Goal: Information Seeking & Learning: Learn about a topic

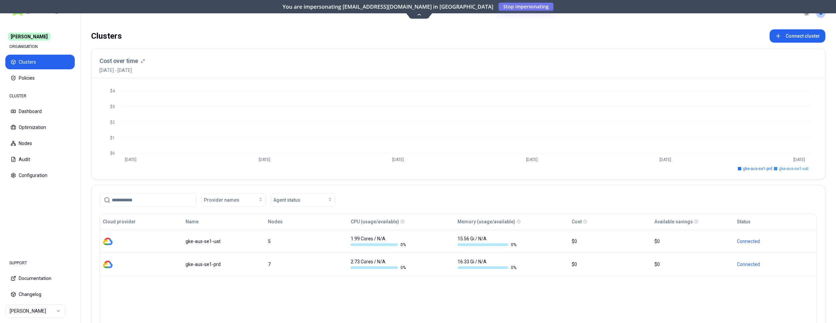
click at [56, 311] on html "Carma ORGANISATION Clusters Policies CLUSTER Dashboard Optimization Nodes Audit…" at bounding box center [418, 161] width 836 height 323
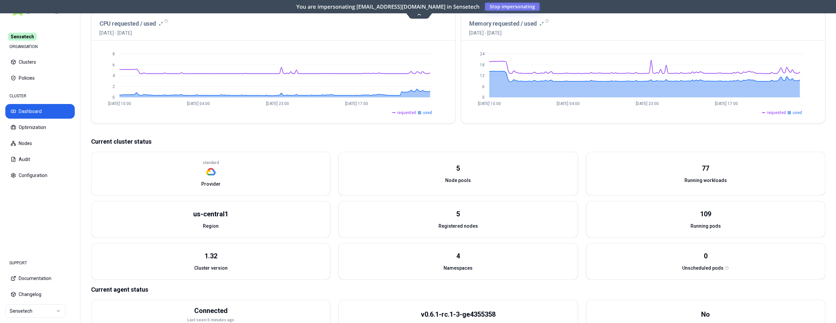
scroll to position [170, 0]
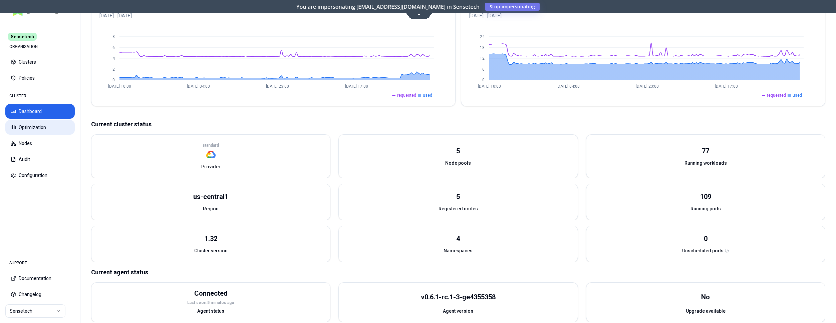
click at [25, 126] on button "Optimization" at bounding box center [39, 127] width 69 height 15
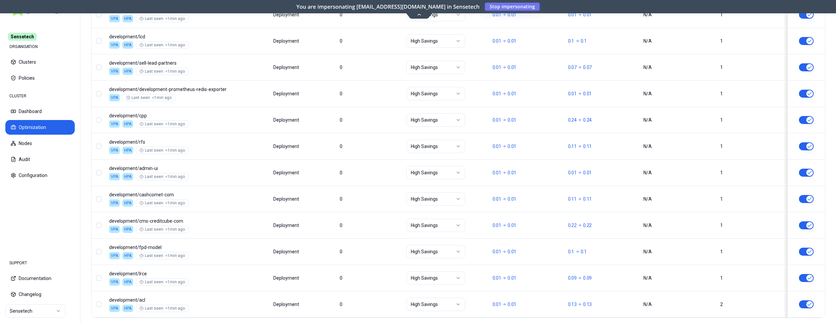
scroll to position [806, 0]
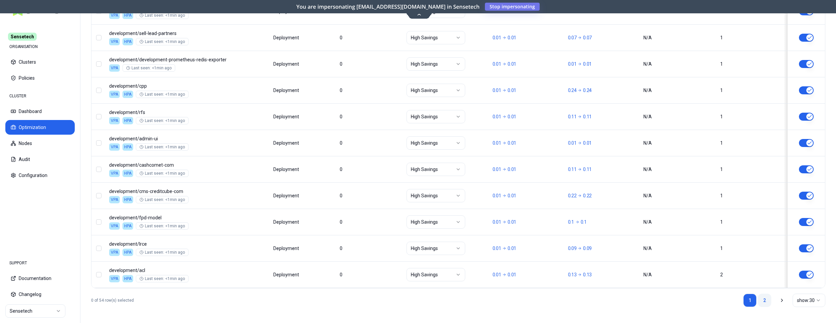
click at [762, 300] on link "2" at bounding box center [764, 300] width 13 height 13
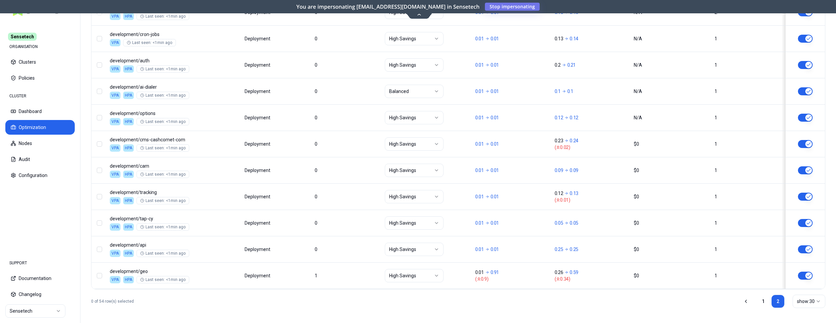
scroll to position [648, 0]
click at [18, 158] on button "Audit" at bounding box center [39, 159] width 69 height 15
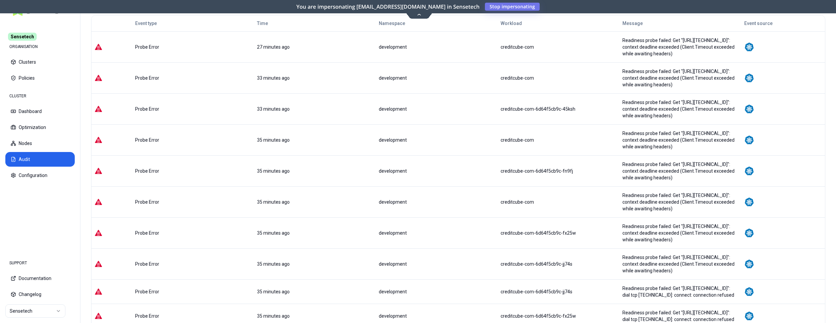
scroll to position [129, 0]
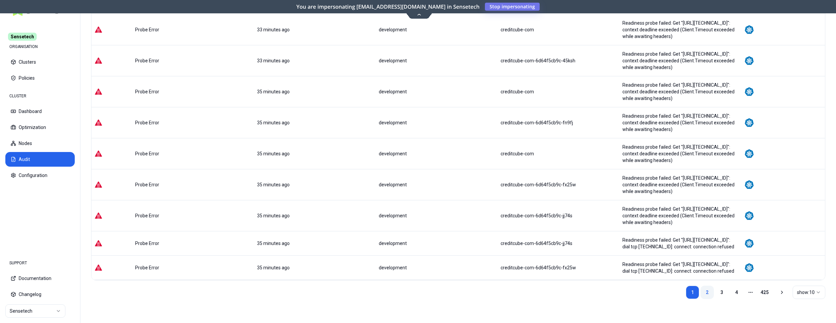
click at [704, 294] on link "2" at bounding box center [706, 292] width 13 height 13
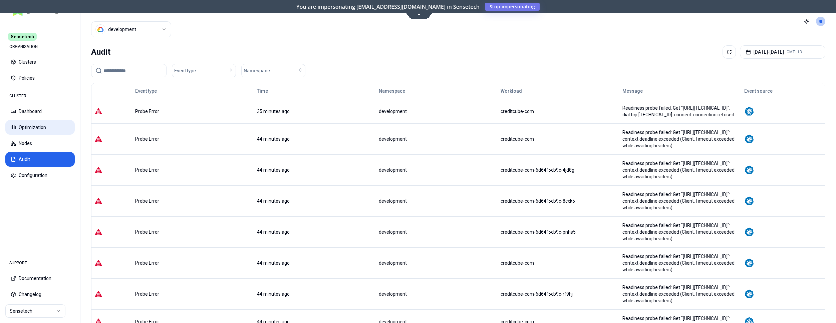
click at [40, 125] on button "Optimization" at bounding box center [39, 127] width 69 height 15
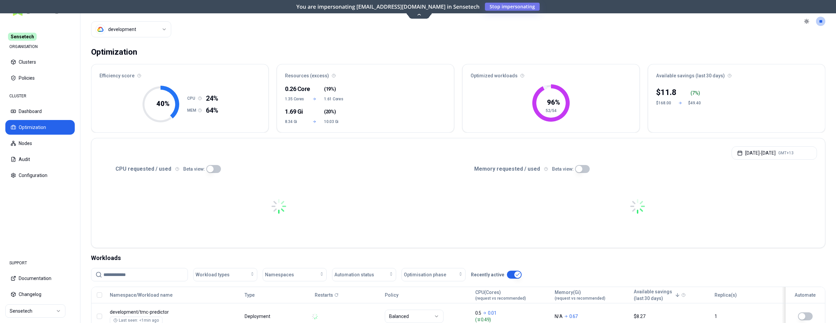
scroll to position [102, 0]
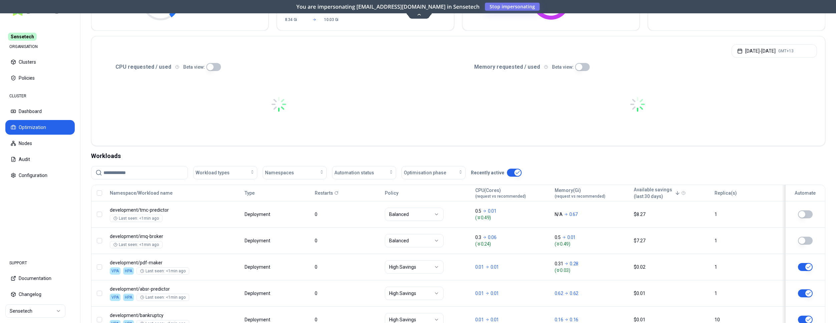
click at [156, 170] on input at bounding box center [143, 172] width 80 height 13
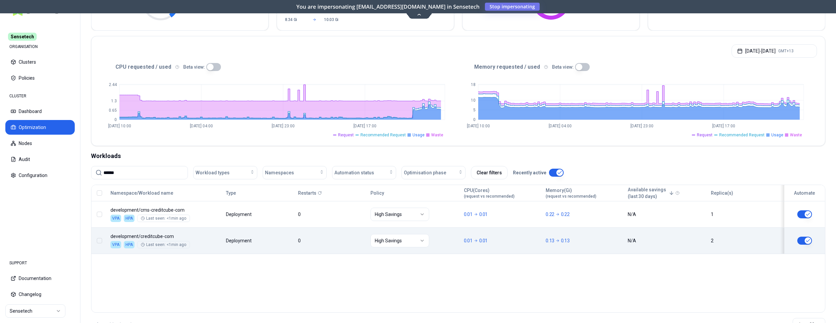
type input "******"
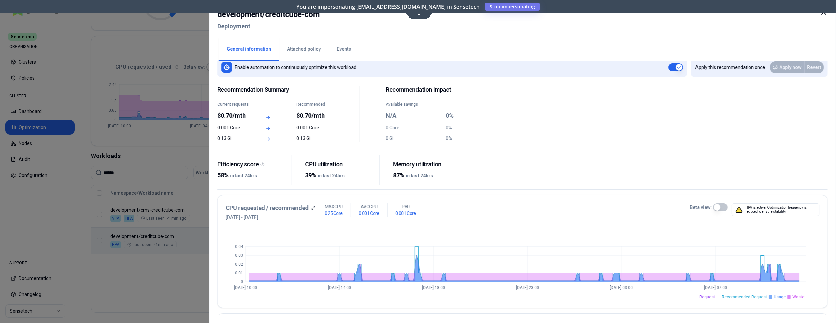
scroll to position [3, 0]
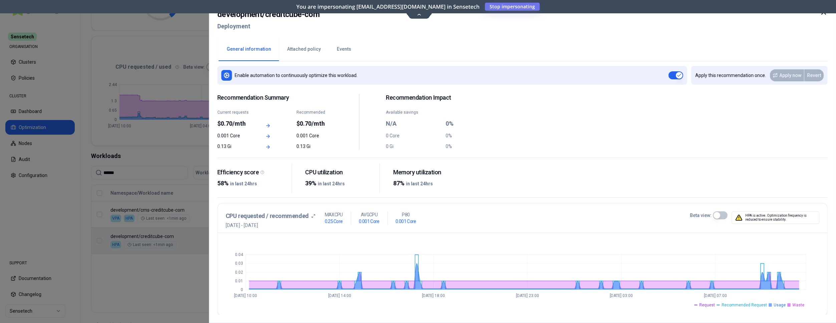
click at [155, 151] on div at bounding box center [418, 161] width 836 height 323
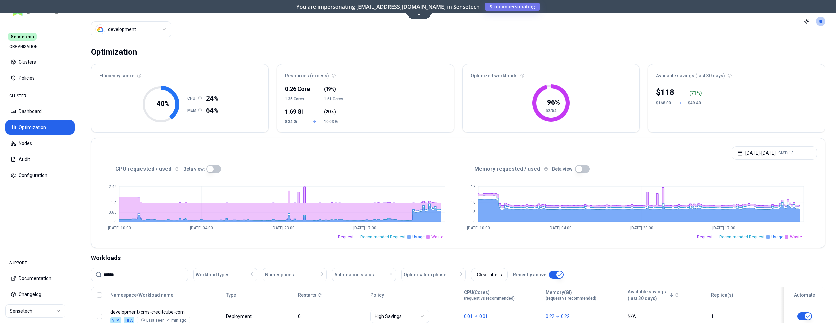
click at [147, 32] on html "Sensetech ORGANISATION Clusters Policies CLUSTER Dashboard Optimization Nodes A…" at bounding box center [418, 161] width 836 height 323
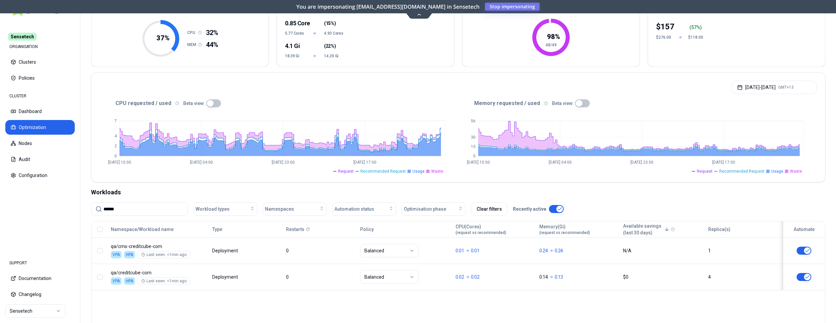
scroll to position [126, 0]
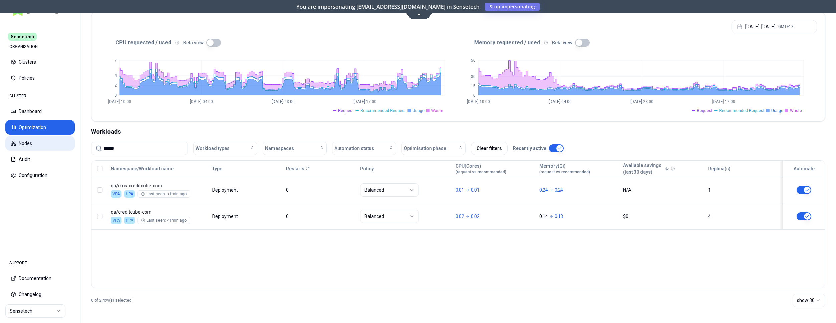
drag, startPoint x: 131, startPoint y: 149, endPoint x: 62, endPoint y: 147, distance: 69.1
click at [103, 147] on input "******" at bounding box center [143, 148] width 80 height 13
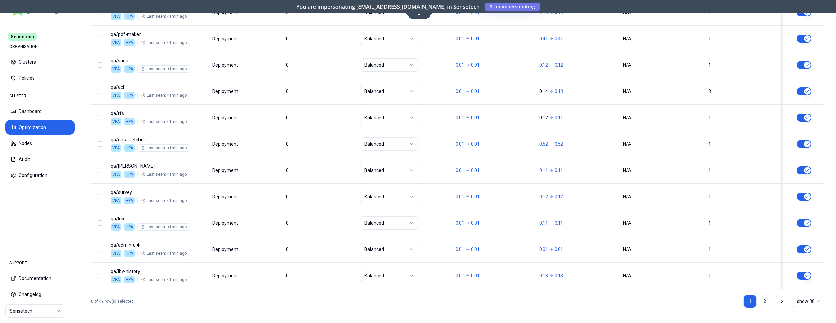
scroll to position [806, 0]
click at [767, 302] on link "2" at bounding box center [764, 300] width 13 height 13
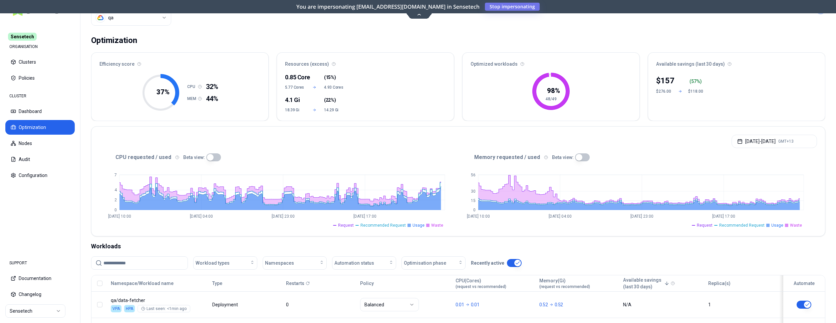
scroll to position [6, 0]
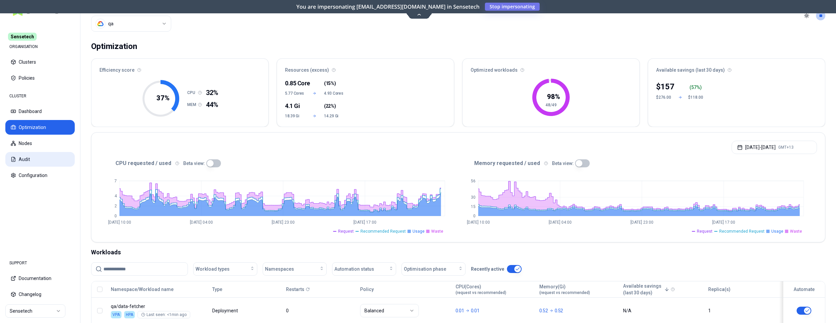
click at [28, 157] on button "Audit" at bounding box center [39, 159] width 69 height 15
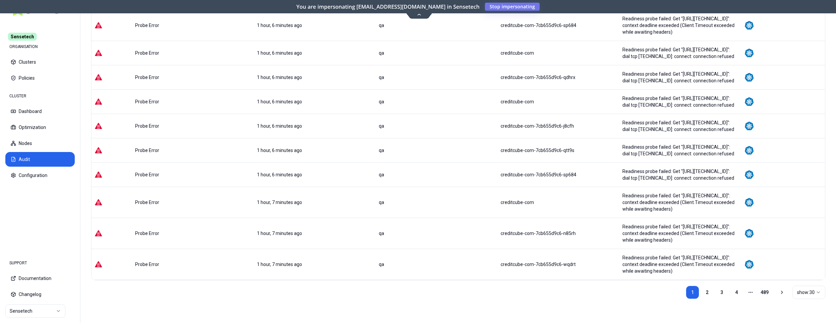
scroll to position [763, 0]
click at [709, 292] on link "2" at bounding box center [706, 292] width 13 height 13
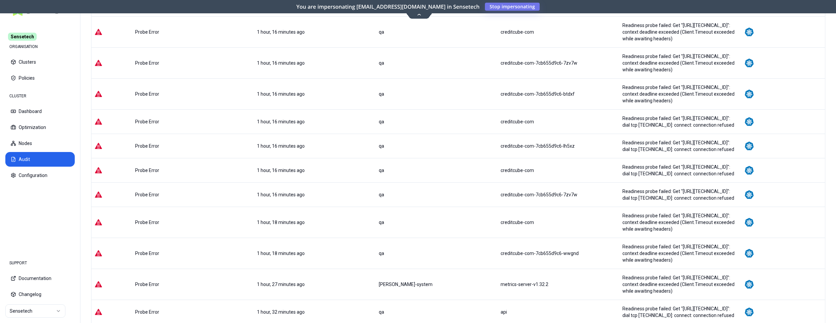
scroll to position [204, 0]
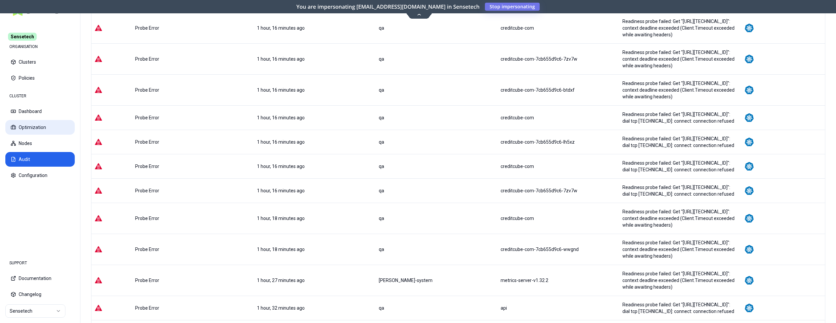
click at [39, 124] on button "Optimization" at bounding box center [39, 127] width 69 height 15
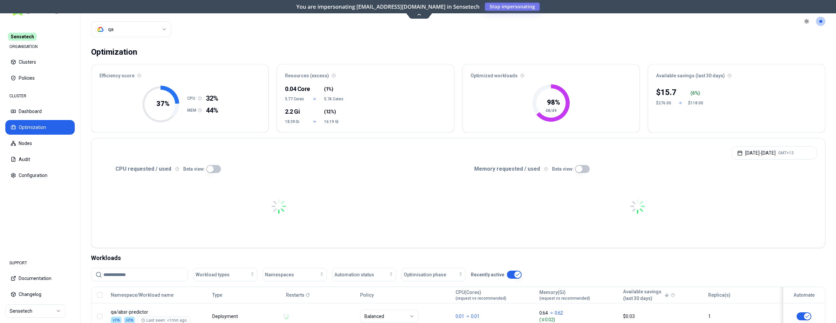
scroll to position [68, 0]
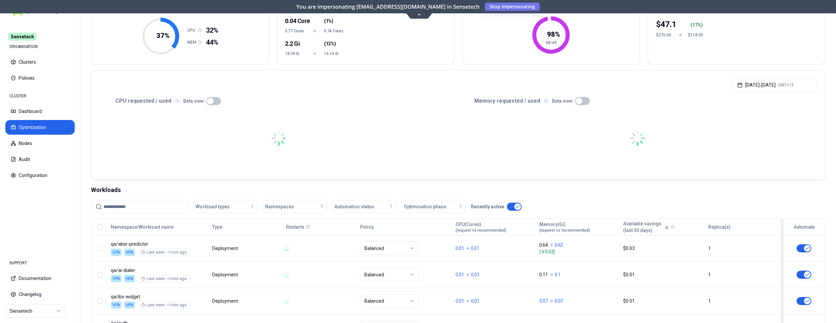
click at [159, 211] on input at bounding box center [143, 206] width 80 height 13
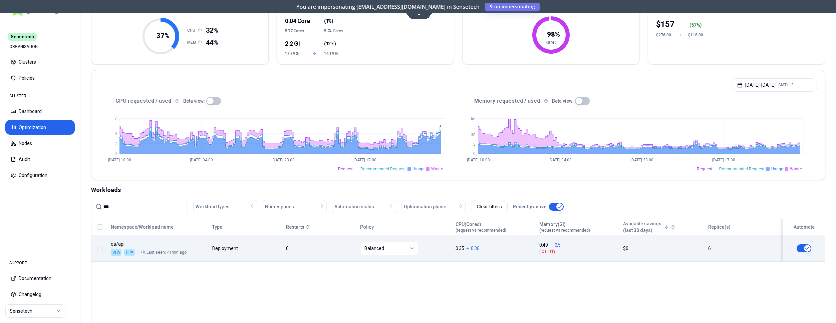
type input "***"
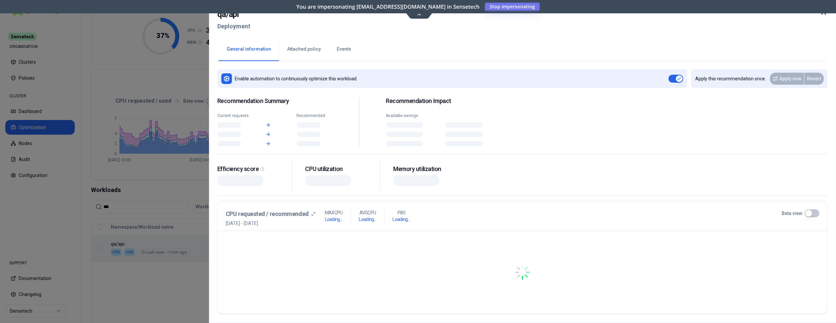
scroll to position [68, 0]
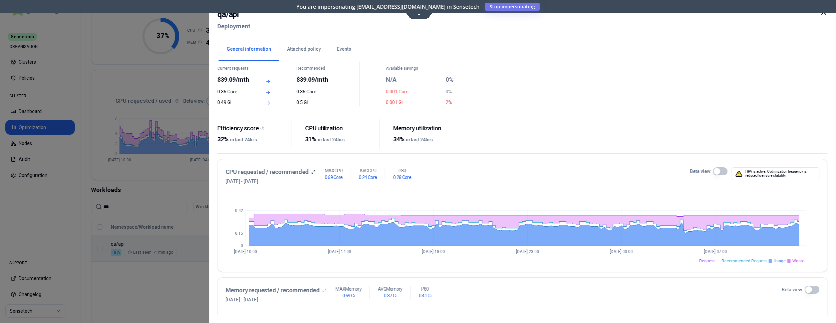
scroll to position [37, 0]
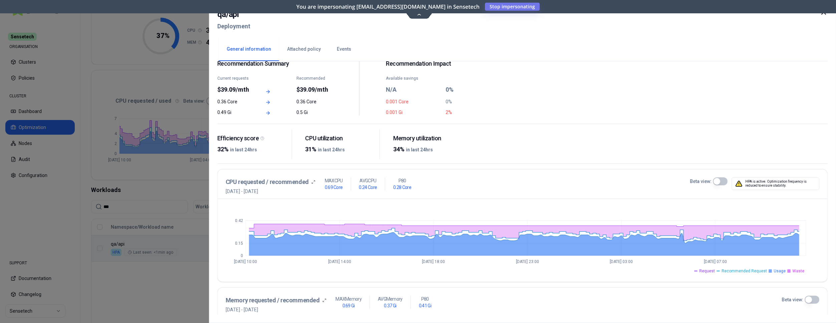
click at [332, 51] on button "Events" at bounding box center [344, 49] width 30 height 23
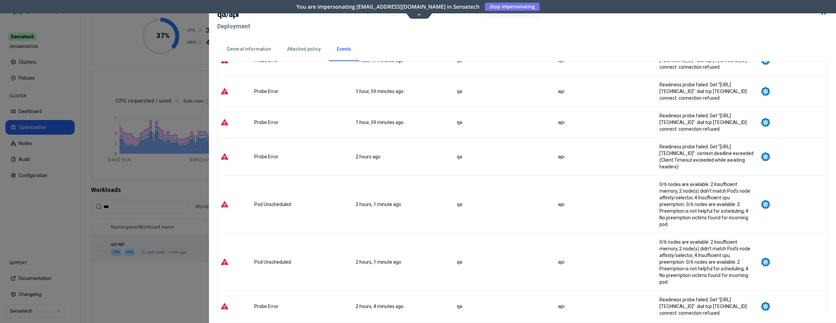
scroll to position [442, 0]
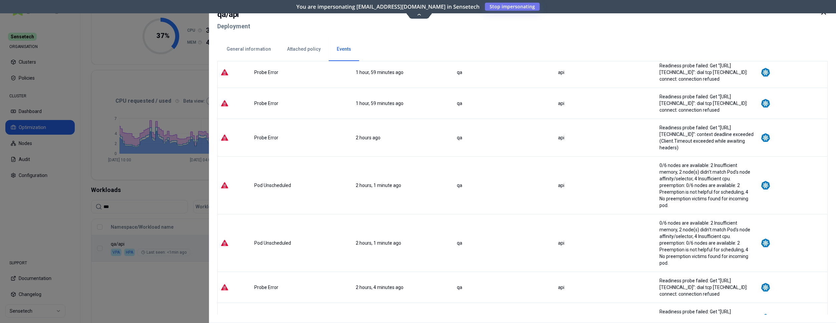
click at [182, 184] on div at bounding box center [418, 161] width 836 height 323
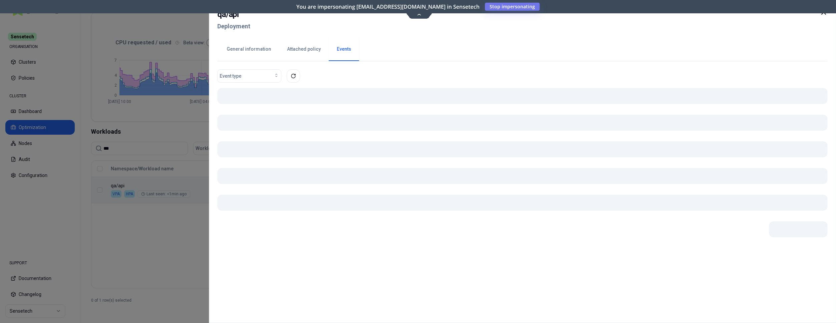
scroll to position [126, 0]
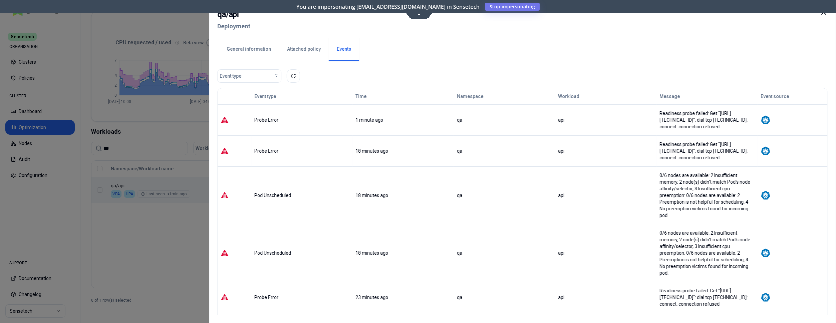
click at [256, 48] on button "General information" at bounding box center [248, 49] width 60 height 23
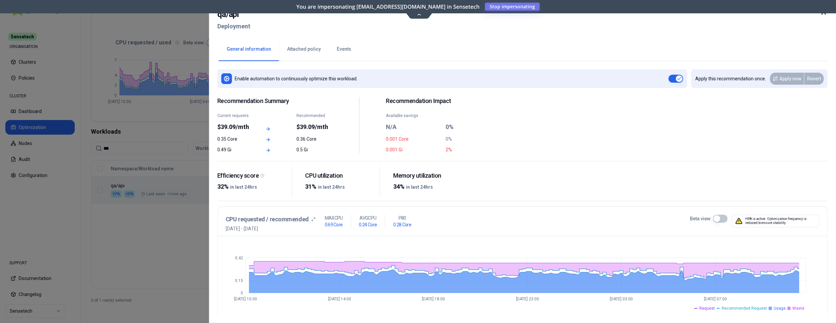
click at [337, 47] on button "Events" at bounding box center [344, 49] width 30 height 23
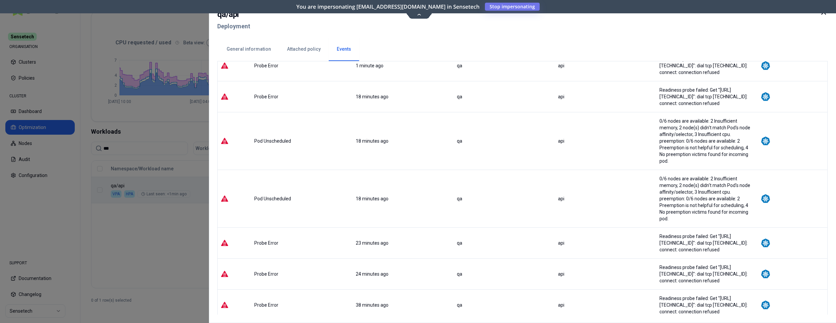
scroll to position [68, 0]
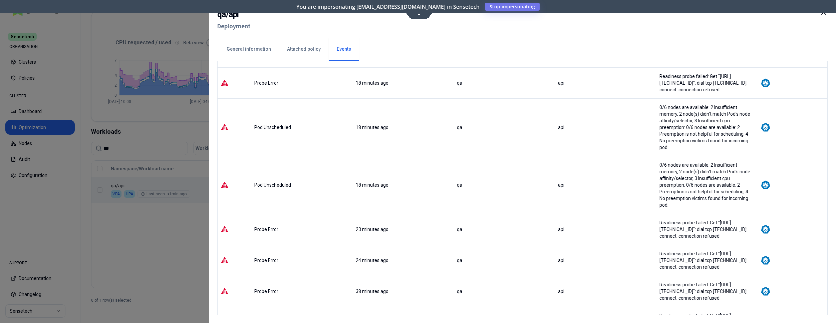
click at [184, 195] on div at bounding box center [418, 161] width 836 height 323
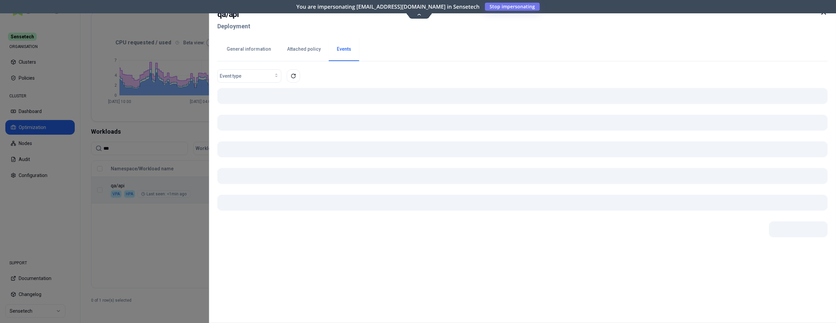
scroll to position [126, 0]
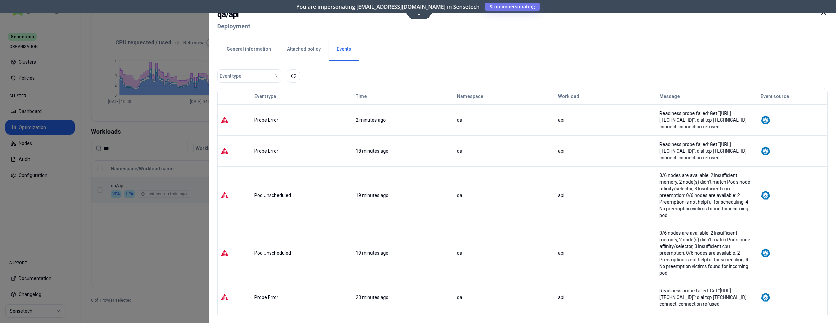
click at [248, 50] on button "General information" at bounding box center [248, 49] width 60 height 23
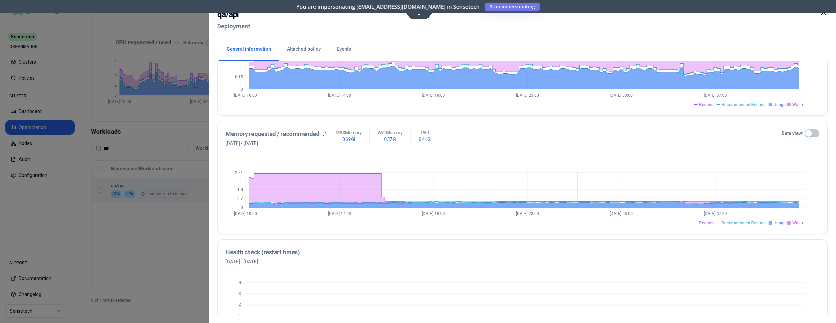
scroll to position [204, 0]
click at [810, 133] on button "Beta view:" at bounding box center [811, 133] width 15 height 8
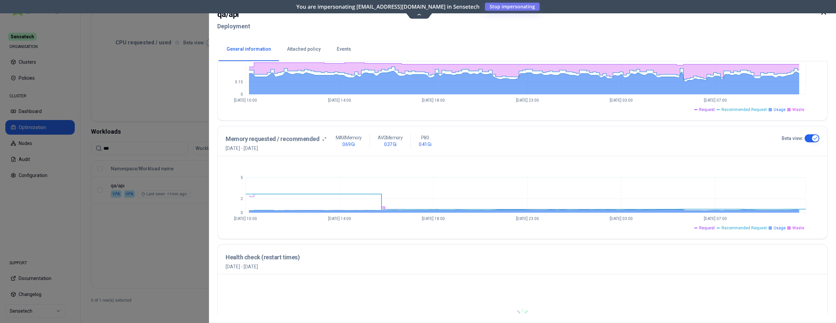
scroll to position [197, 0]
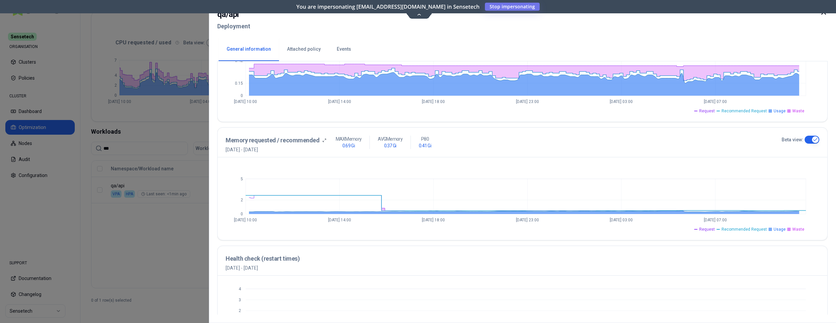
click at [180, 206] on div at bounding box center [418, 161] width 836 height 323
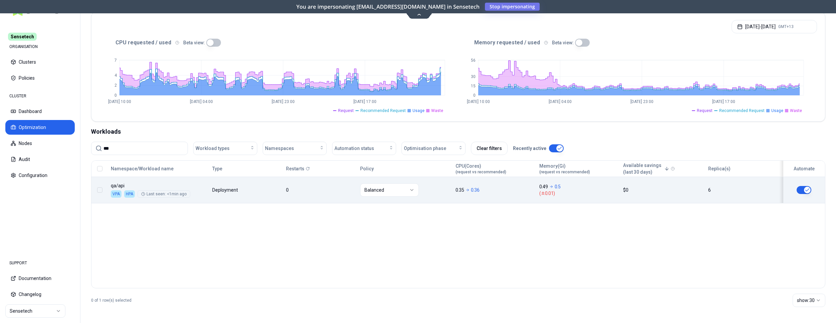
click at [248, 191] on div "Namespace/Workload name Type Restarts Policy CPU(Cores) (request vs recommended…" at bounding box center [457, 182] width 733 height 43
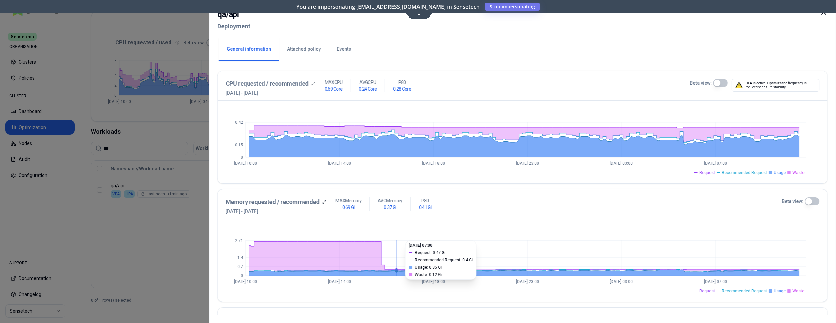
scroll to position [136, 0]
click at [172, 117] on div at bounding box center [418, 161] width 836 height 323
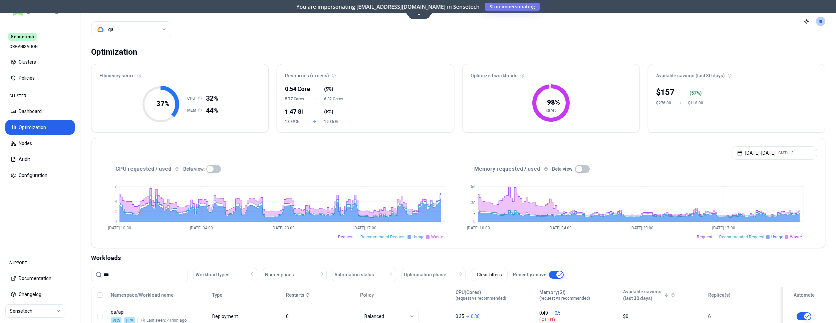
click at [156, 26] on html "Sensetech ORGANISATION Clusters Policies CLUSTER Dashboard Optimization Nodes A…" at bounding box center [418, 161] width 836 height 323
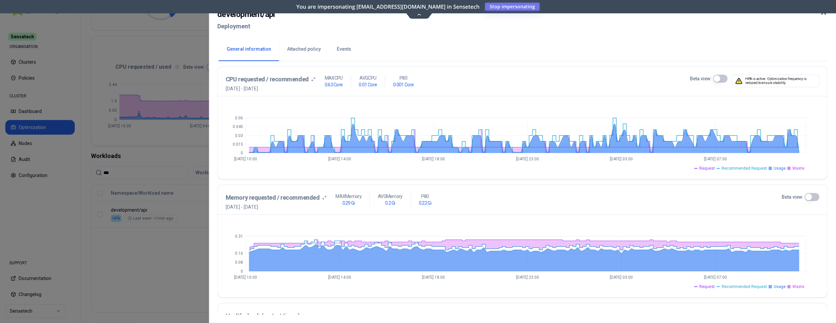
scroll to position [136, 0]
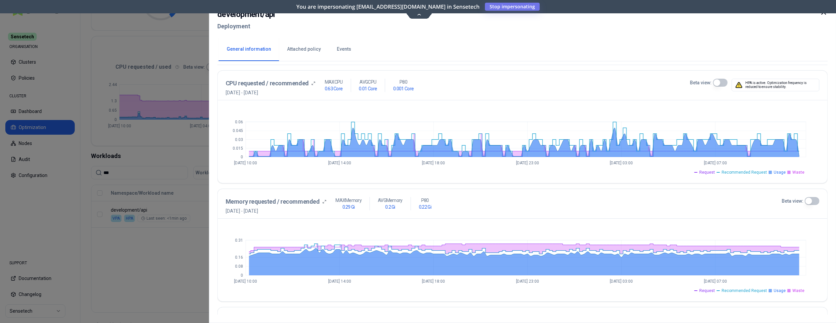
click at [157, 161] on div at bounding box center [418, 161] width 836 height 323
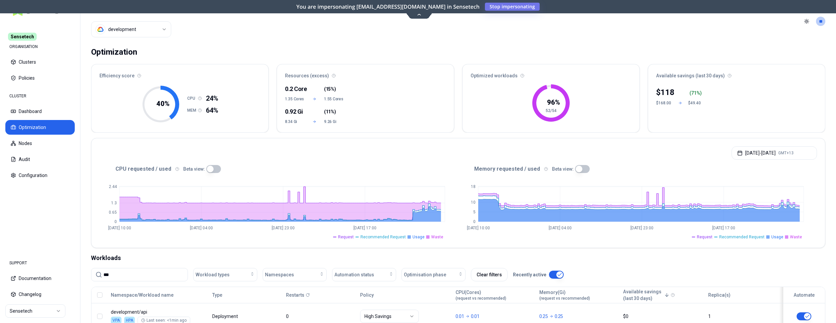
click at [122, 25] on html "Sensetech ORGANISATION Clusters Policies CLUSTER Dashboard Optimization Nodes A…" at bounding box center [418, 161] width 836 height 323
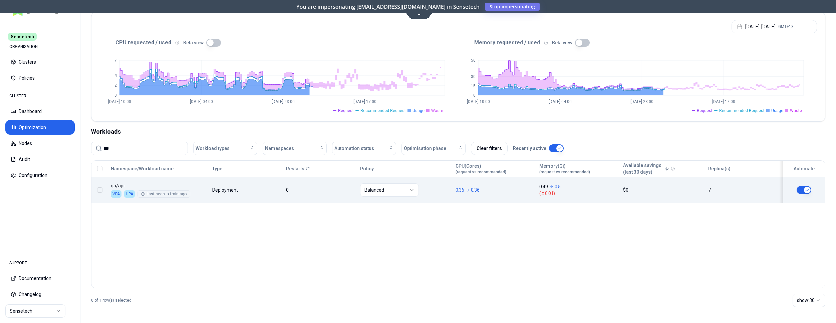
click at [183, 181] on div "Namespace/Workload name Type Restarts Policy CPU(Cores) (request vs recommended…" at bounding box center [457, 182] width 733 height 43
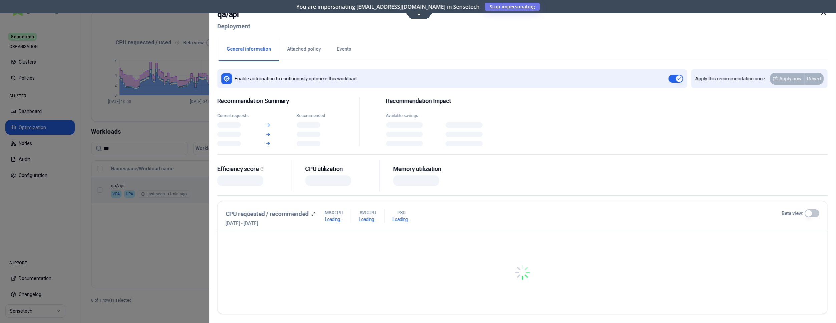
scroll to position [126, 0]
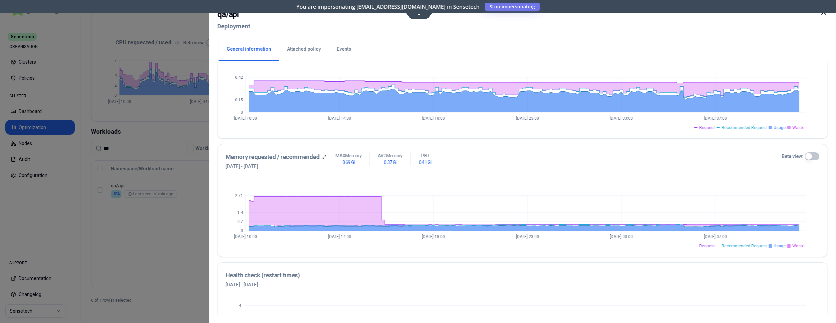
scroll to position [204, 0]
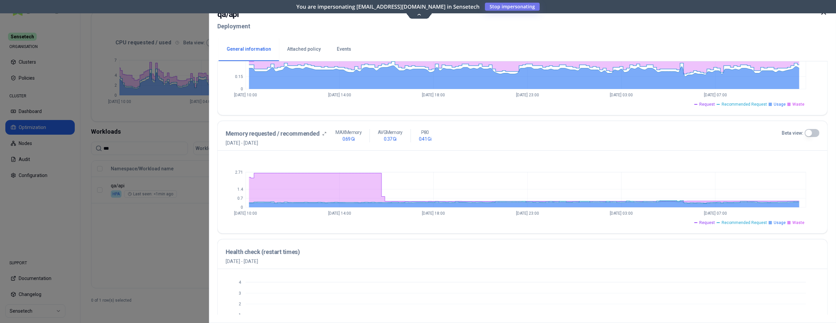
click at [166, 133] on div at bounding box center [418, 161] width 836 height 323
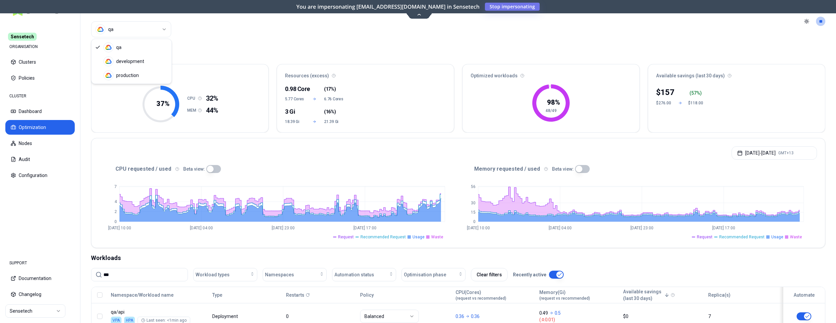
click at [140, 29] on html "Sensetech ORGANISATION Clusters Policies CLUSTER Dashboard Optimization Nodes A…" at bounding box center [418, 161] width 836 height 323
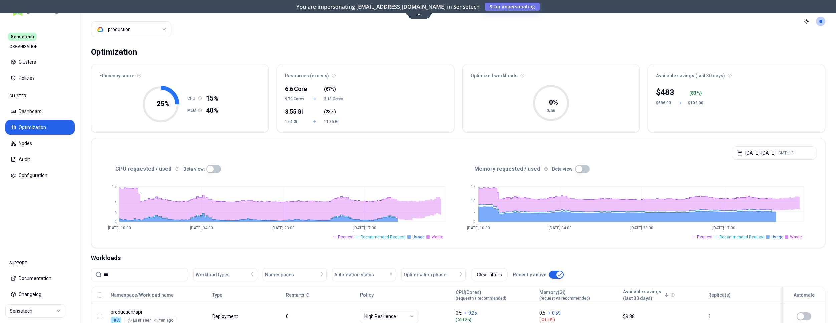
click at [170, 270] on input "***" at bounding box center [143, 275] width 80 height 13
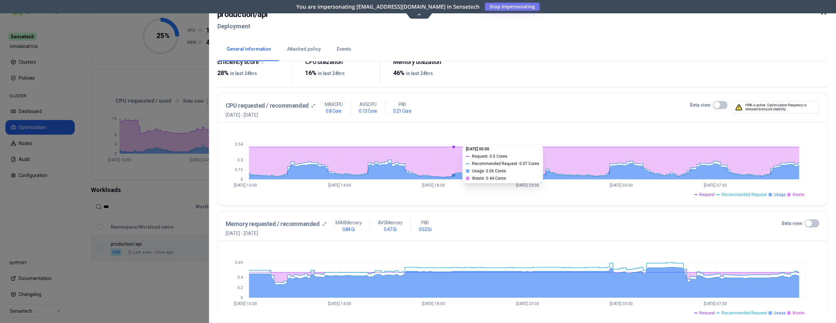
scroll to position [136, 0]
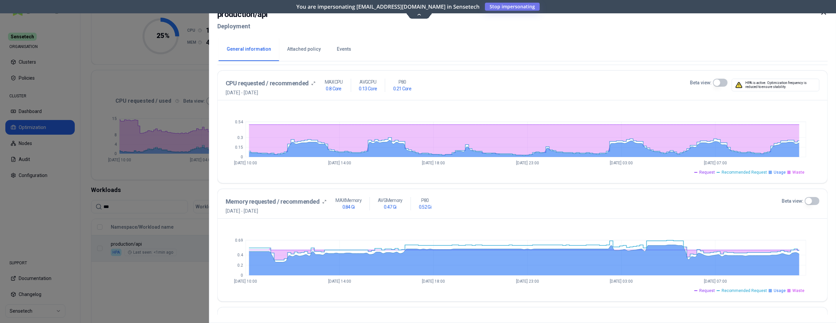
click at [164, 205] on div at bounding box center [418, 161] width 836 height 323
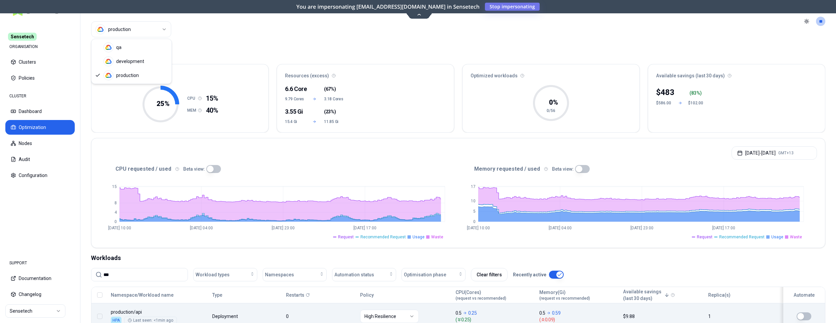
click at [169, 27] on html "Sensetech ORGANISATION Clusters Policies CLUSTER Dashboard Optimization Nodes A…" at bounding box center [418, 161] width 836 height 323
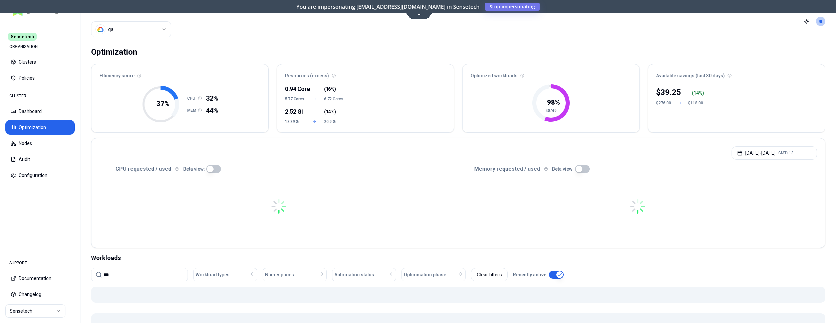
scroll to position [126, 0]
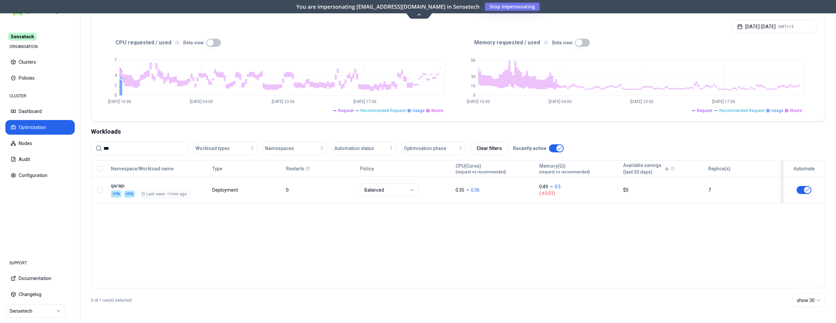
drag, startPoint x: 118, startPoint y: 145, endPoint x: 73, endPoint y: 145, distance: 45.0
click at [103, 145] on input "***" at bounding box center [143, 148] width 80 height 13
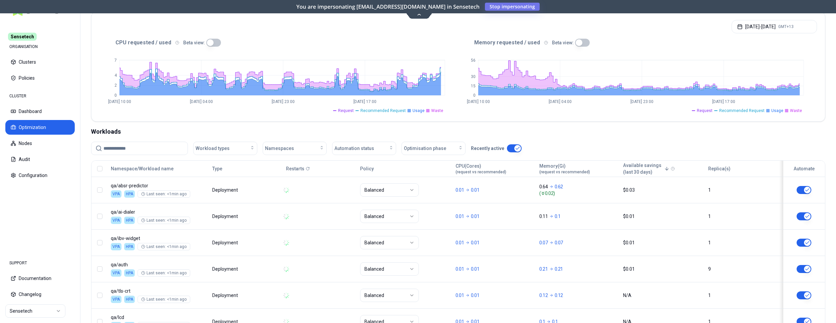
click at [165, 149] on input at bounding box center [143, 148] width 80 height 13
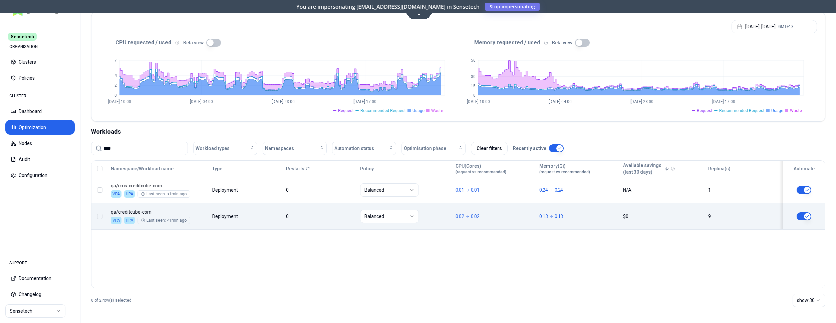
type input "****"
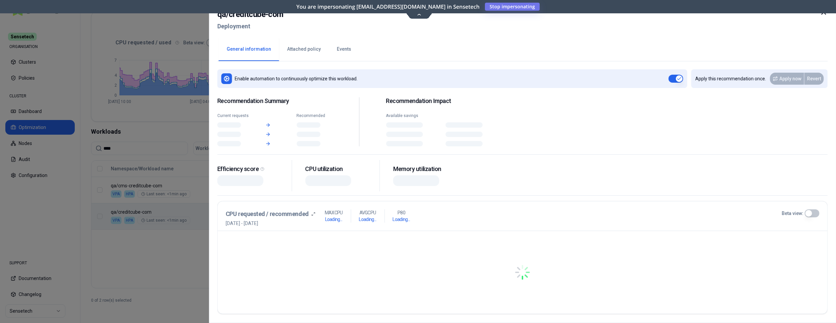
scroll to position [126, 0]
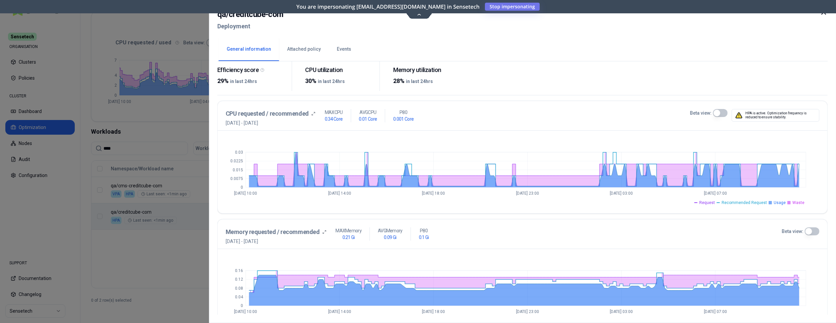
scroll to position [105, 0]
drag, startPoint x: 347, startPoint y: 46, endPoint x: 353, endPoint y: 47, distance: 6.2
click at [347, 46] on button "Events" at bounding box center [344, 49] width 30 height 23
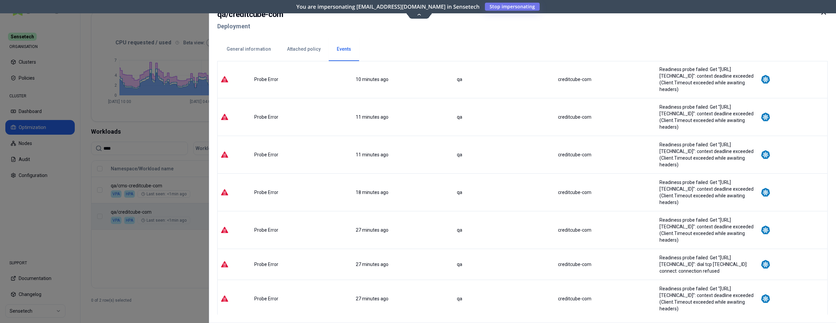
scroll to position [442, 0]
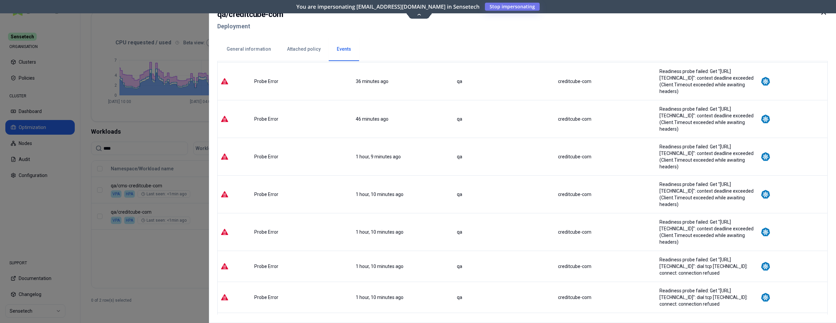
scroll to position [812, 0]
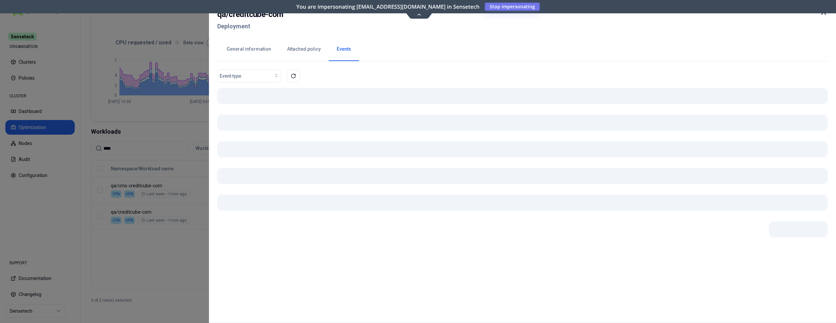
scroll to position [0, 0]
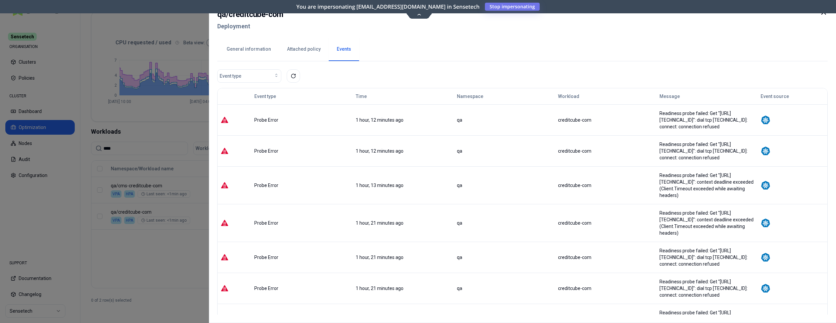
click at [157, 143] on div at bounding box center [418, 161] width 836 height 323
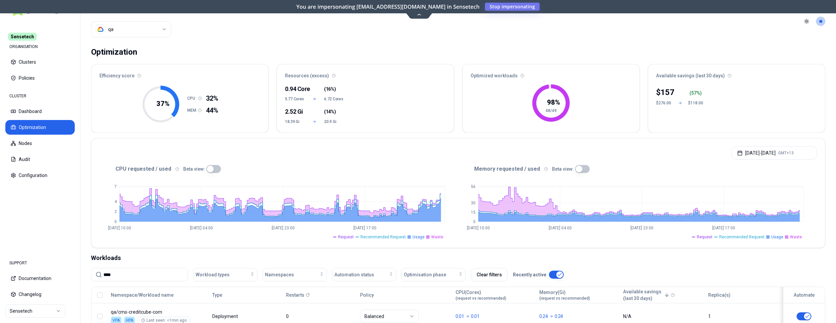
click at [145, 31] on html "Sensetech ORGANISATION Clusters Policies CLUSTER Dashboard Optimization Nodes A…" at bounding box center [418, 161] width 836 height 323
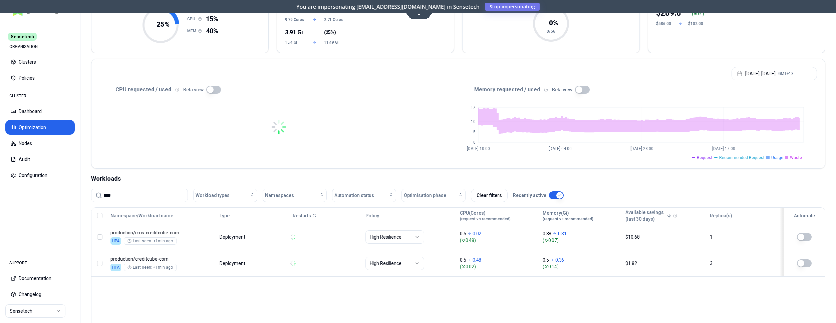
scroll to position [102, 0]
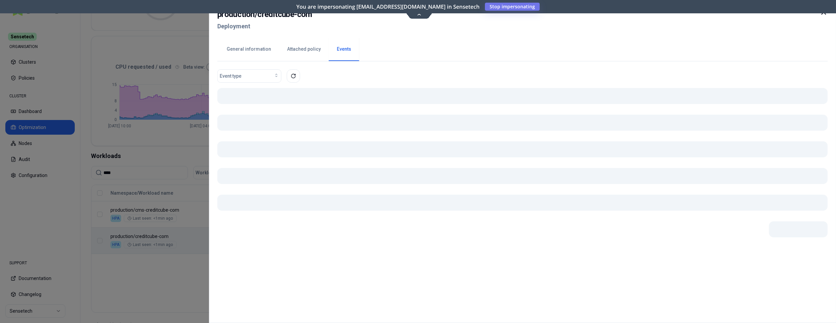
scroll to position [102, 0]
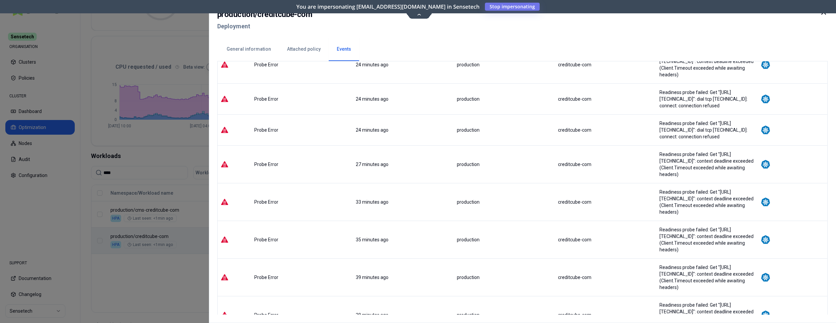
scroll to position [476, 0]
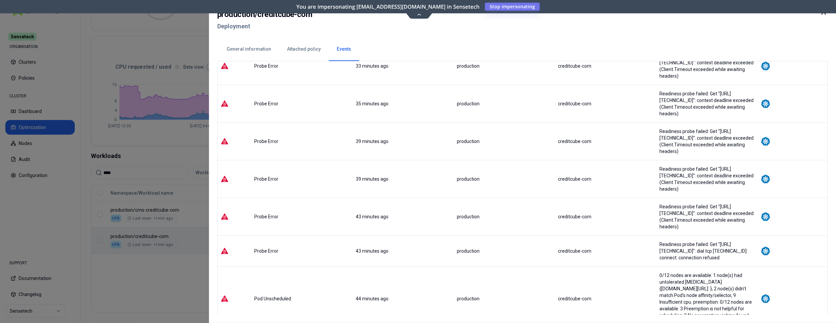
click at [144, 263] on div at bounding box center [418, 161] width 836 height 323
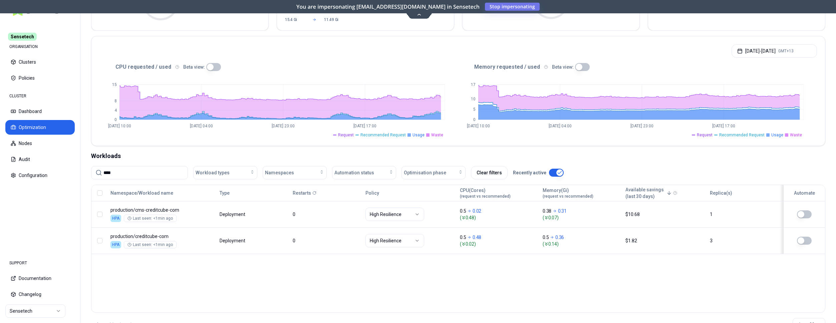
drag, startPoint x: 141, startPoint y: 169, endPoint x: 103, endPoint y: 169, distance: 38.4
click at [103, 169] on input "****" at bounding box center [143, 172] width 80 height 13
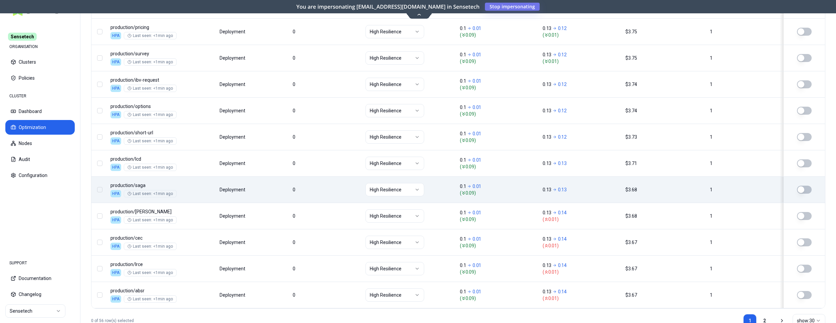
scroll to position [806, 0]
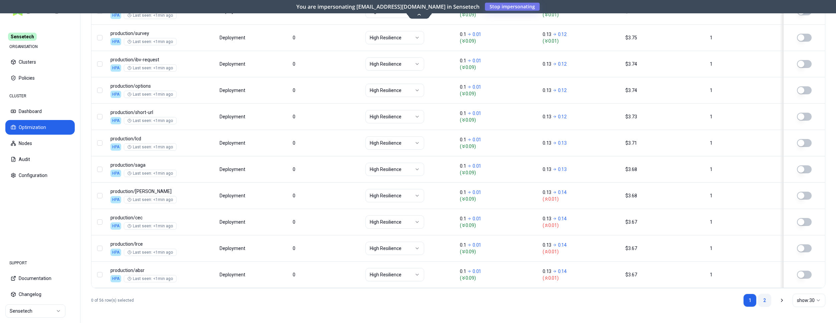
click at [765, 300] on link "2" at bounding box center [764, 300] width 13 height 13
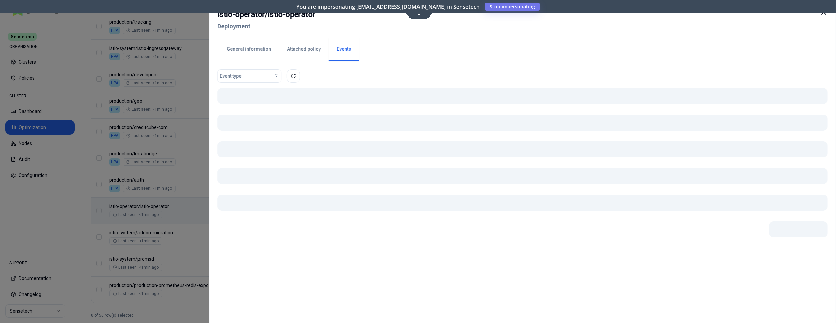
scroll to position [685, 0]
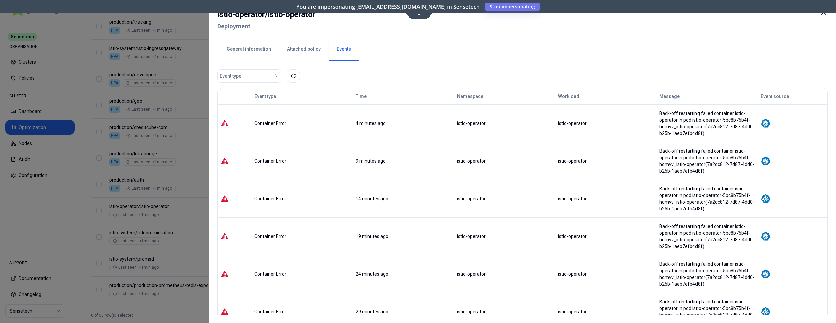
click at [306, 49] on button "Attached policy" at bounding box center [304, 49] width 50 height 23
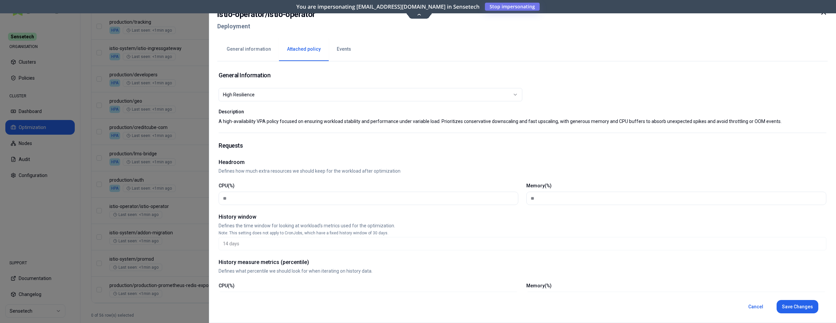
click at [239, 48] on button "General information" at bounding box center [248, 49] width 60 height 23
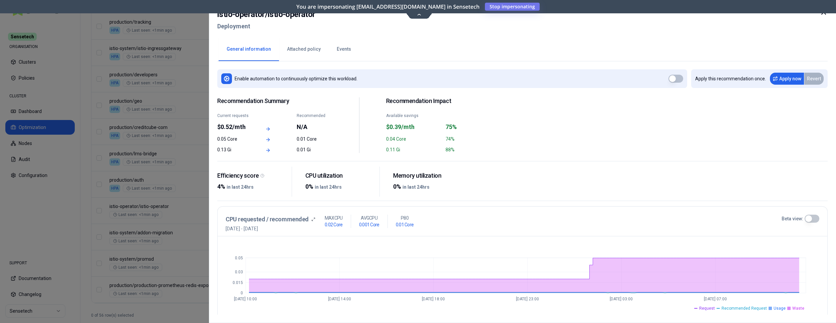
click at [176, 229] on div at bounding box center [418, 161] width 836 height 323
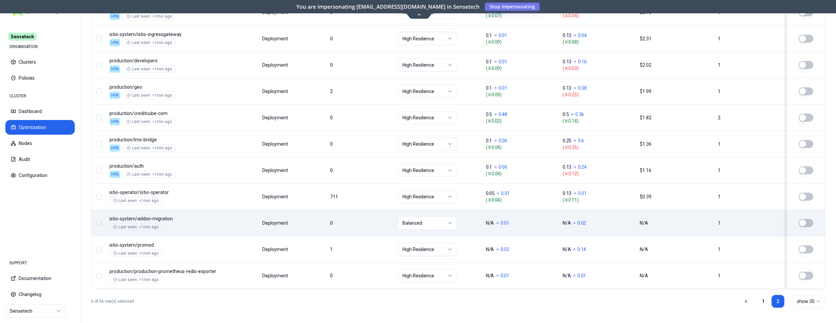
scroll to position [700, 0]
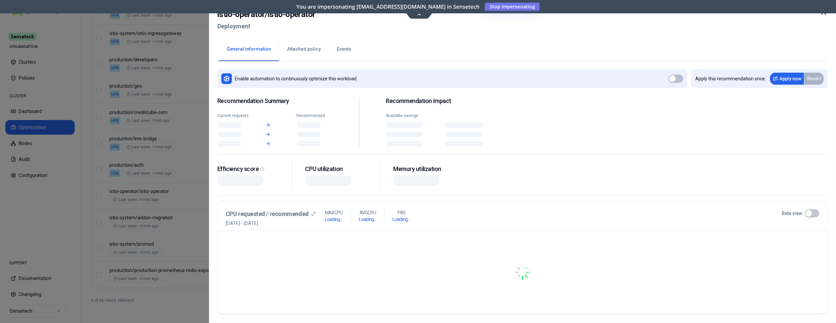
scroll to position [700, 0]
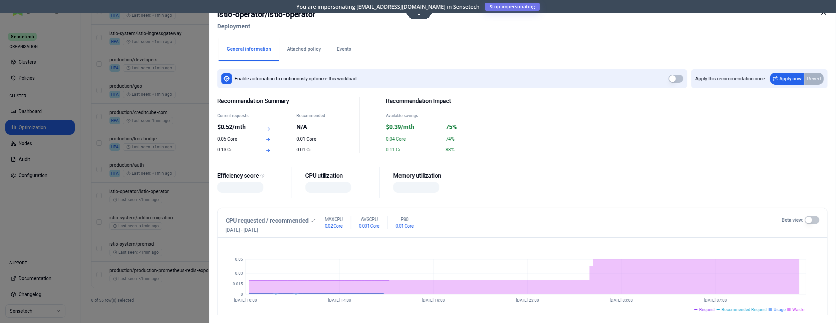
click at [335, 49] on button "Events" at bounding box center [344, 49] width 30 height 23
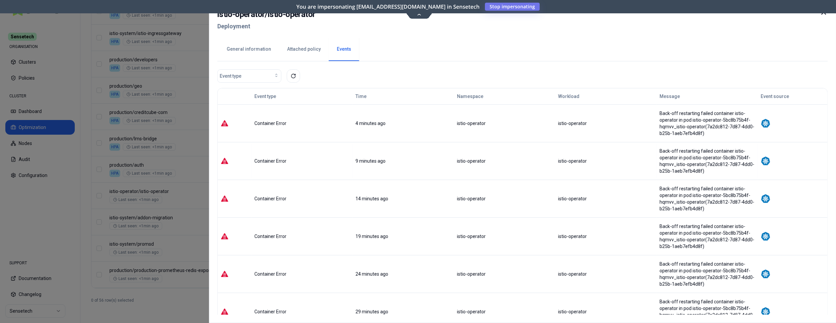
scroll to position [68, 0]
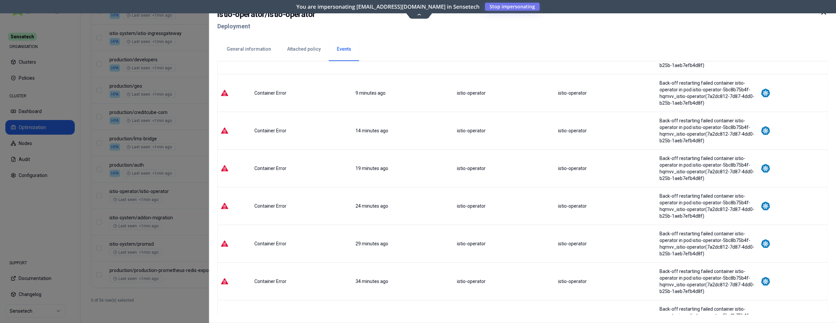
click at [239, 52] on button "General information" at bounding box center [248, 49] width 60 height 23
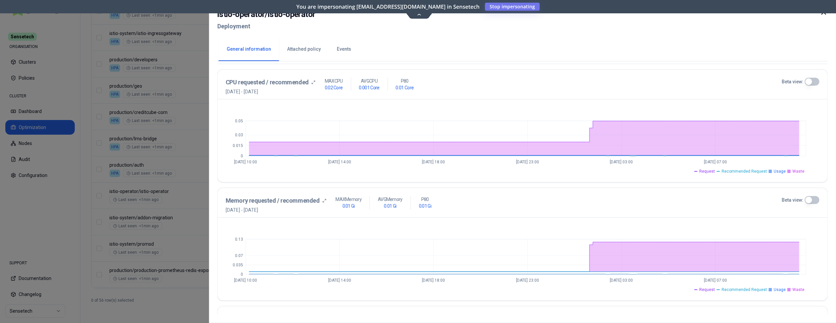
scroll to position [139, 0]
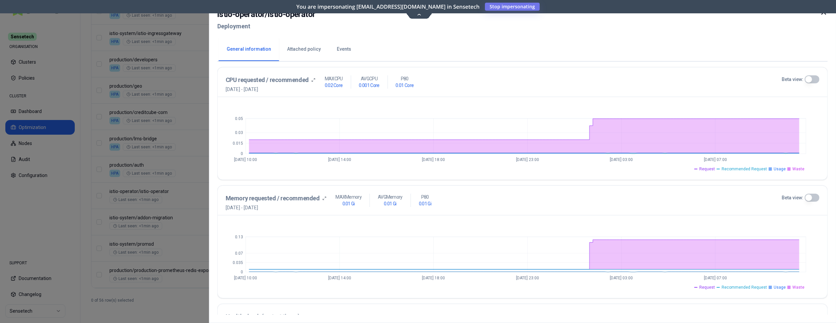
click at [824, 14] on icon at bounding box center [823, 12] width 8 height 8
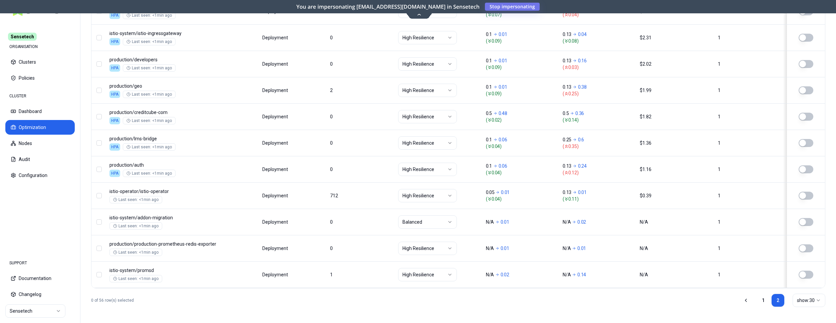
click at [35, 315] on html "Sensetech ORGANISATION Clusters Policies CLUSTER Dashboard Optimization Nodes A…" at bounding box center [418, 161] width 836 height 323
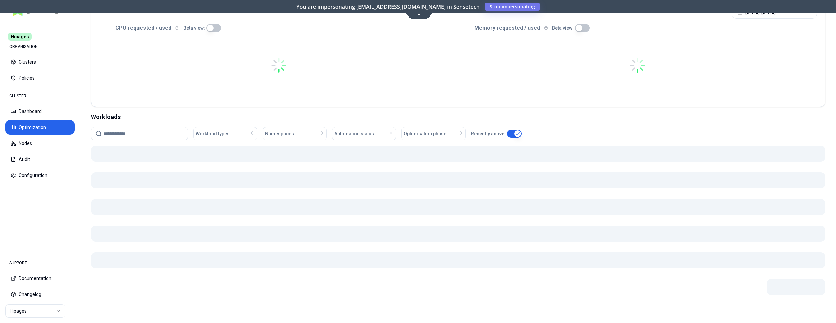
scroll to position [138, 0]
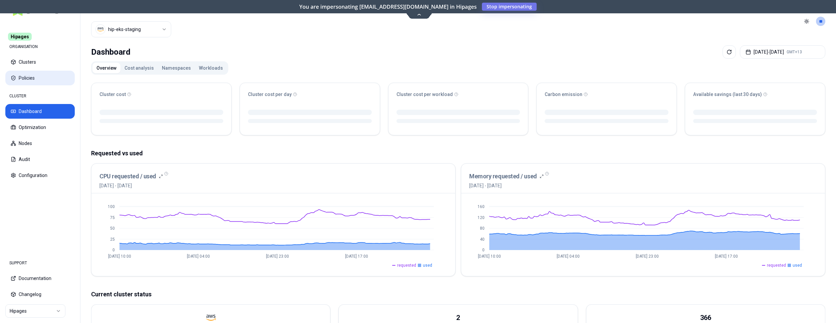
click at [23, 79] on button "Policies" at bounding box center [39, 78] width 69 height 15
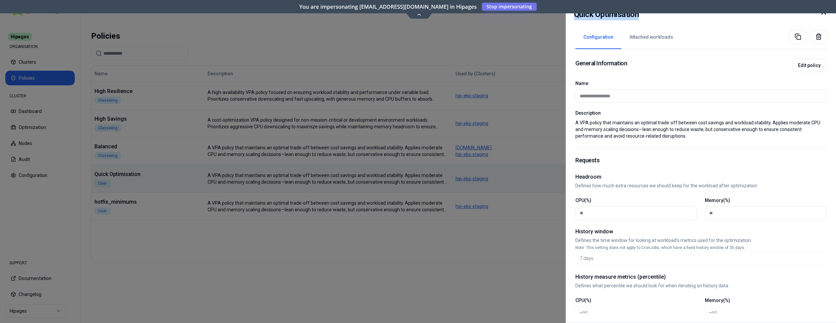
drag, startPoint x: 640, startPoint y: 15, endPoint x: 572, endPoint y: 15, distance: 68.4
click at [572, 15] on div "**********" at bounding box center [700, 161] width 270 height 323
copy h2 "Quick Optimisation"
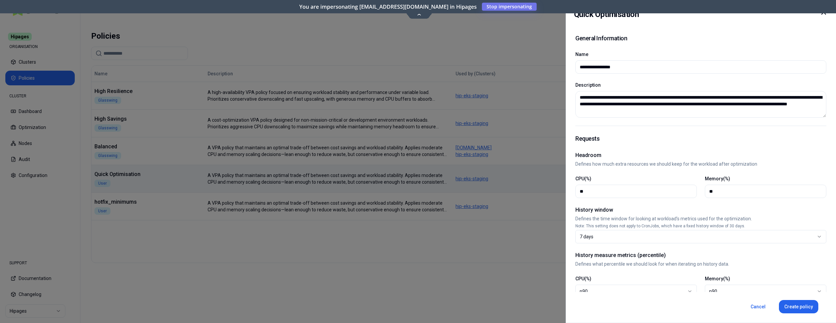
drag, startPoint x: 543, startPoint y: 193, endPoint x: 579, endPoint y: 193, distance: 35.7
click at [564, 193] on div at bounding box center [418, 161] width 836 height 323
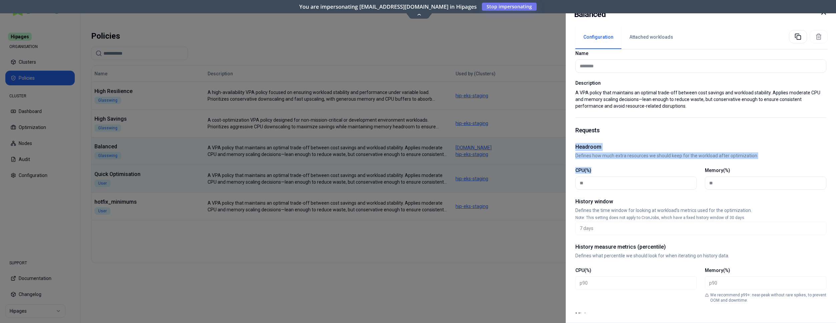
scroll to position [34, 0]
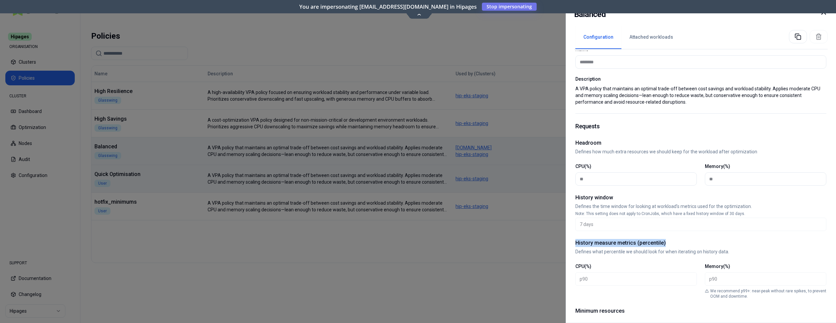
drag, startPoint x: 577, startPoint y: 176, endPoint x: 662, endPoint y: 243, distance: 109.0
click at [662, 243] on div "Requests Headroom Defines how much extra resources we should keep for the workl…" at bounding box center [700, 265] width 251 height 303
click at [396, 256] on div at bounding box center [418, 161] width 836 height 323
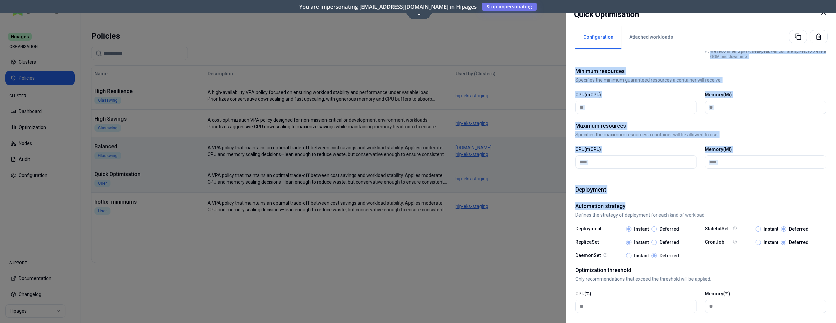
scroll to position [282, 0]
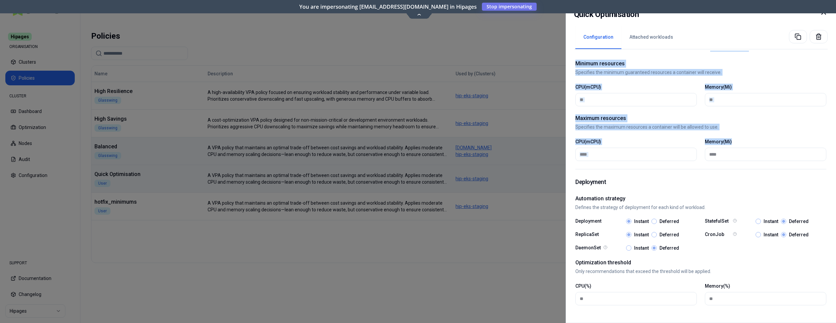
drag, startPoint x: 575, startPoint y: 83, endPoint x: 761, endPoint y: 163, distance: 202.3
click at [761, 163] on div "**********" at bounding box center [700, 182] width 251 height 263
copy div "We recommend p99+: near-peak without rare spikes, to prevent OOM and downtime. …"
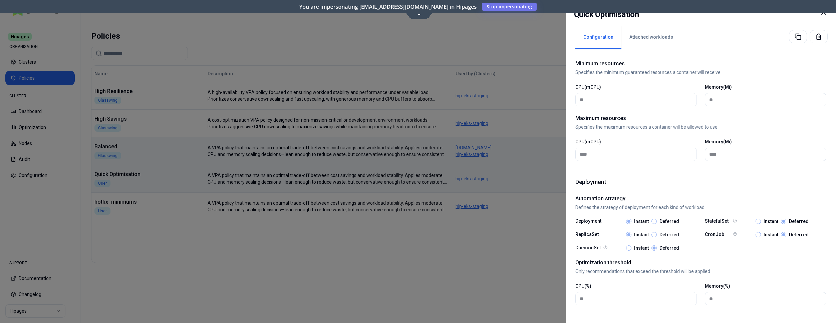
drag, startPoint x: 535, startPoint y: 45, endPoint x: 417, endPoint y: 76, distance: 122.7
click at [535, 45] on div at bounding box center [418, 161] width 836 height 323
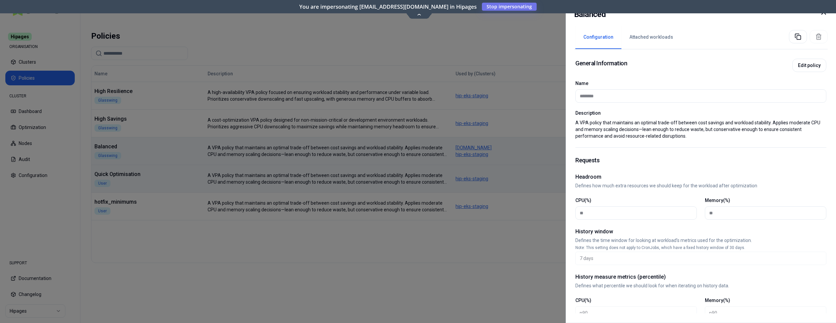
click at [524, 278] on div at bounding box center [418, 161] width 836 height 323
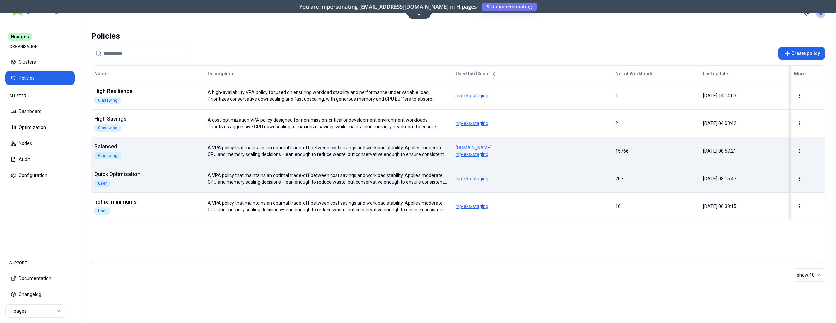
click at [165, 179] on div "Quick Optimisation User" at bounding box center [148, 178] width 112 height 17
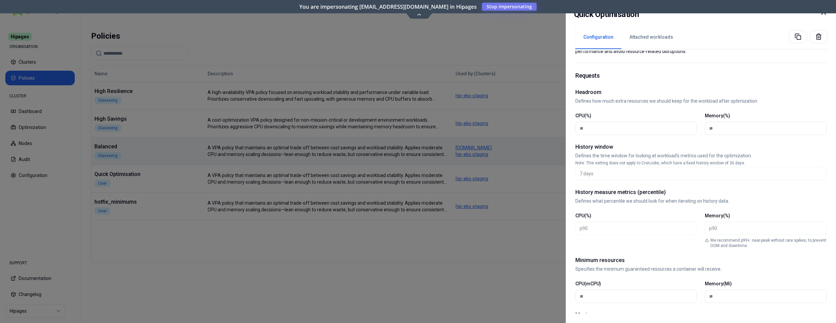
scroll to position [102, 0]
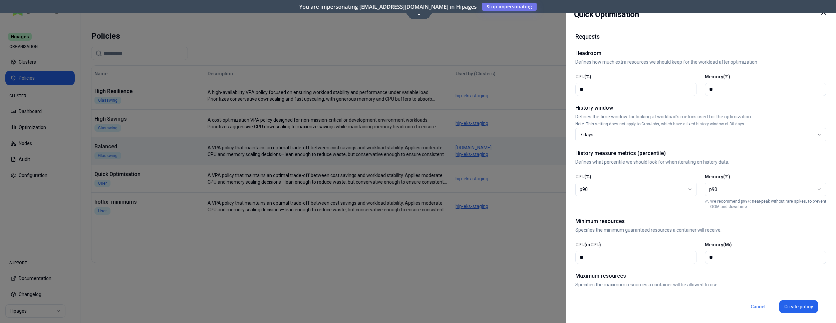
click at [150, 153] on div at bounding box center [418, 161] width 836 height 323
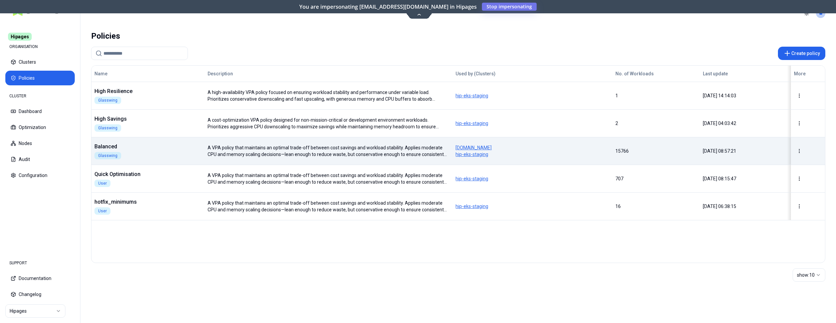
click at [173, 146] on div "Name Description Used by (Clusters) No. of Workloads Last update More High Resi…" at bounding box center [457, 143] width 733 height 155
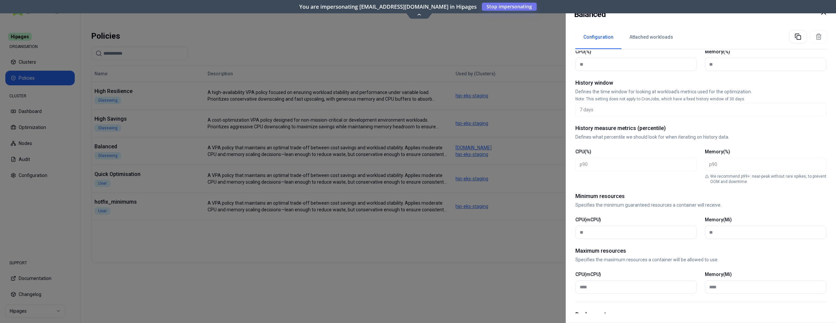
scroll to position [170, 0]
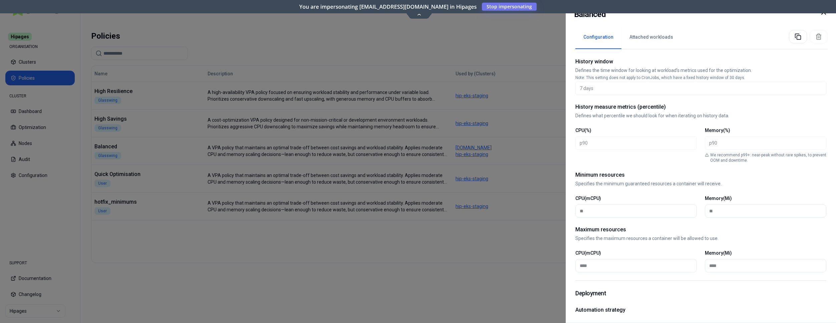
click at [243, 208] on div at bounding box center [418, 161] width 836 height 323
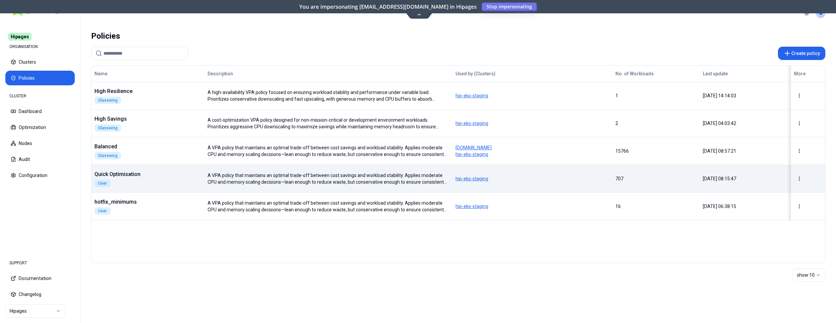
click at [202, 174] on div "Name Description Used by (Clusters) No. of Workloads Last update More High Resi…" at bounding box center [457, 143] width 733 height 155
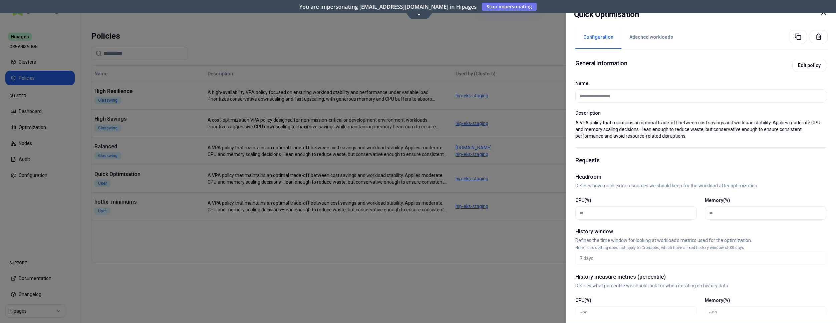
click at [483, 274] on div at bounding box center [418, 161] width 836 height 323
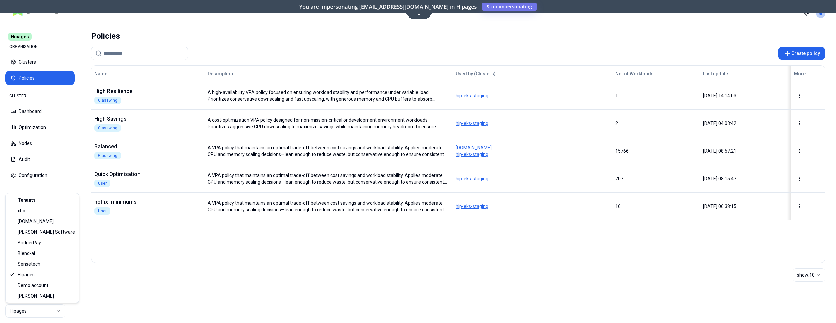
click at [54, 313] on html "Hipages ORGANISATION Clusters Policies CLUSTER Dashboard Optimization Nodes Aud…" at bounding box center [418, 161] width 836 height 323
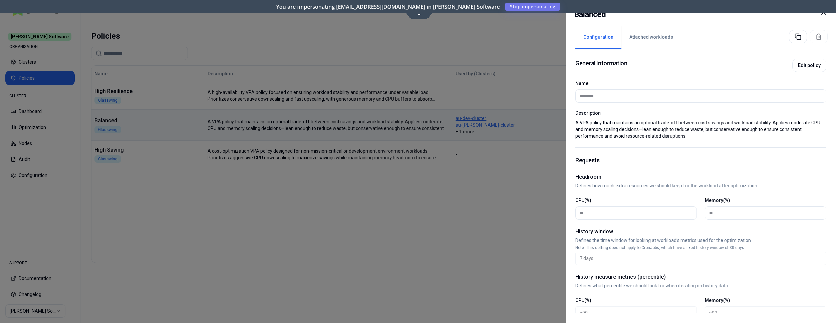
click at [821, 14] on icon at bounding box center [823, 12] width 8 height 8
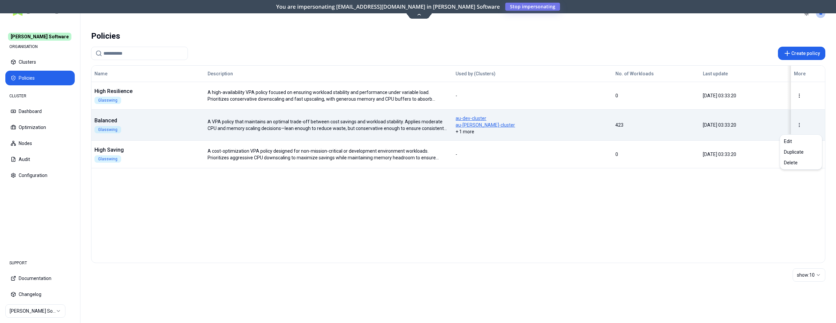
click at [804, 125] on html "Rex Software ORGANISATION Clusters Policies CLUSTER Dashboard Optimization Node…" at bounding box center [418, 161] width 836 height 323
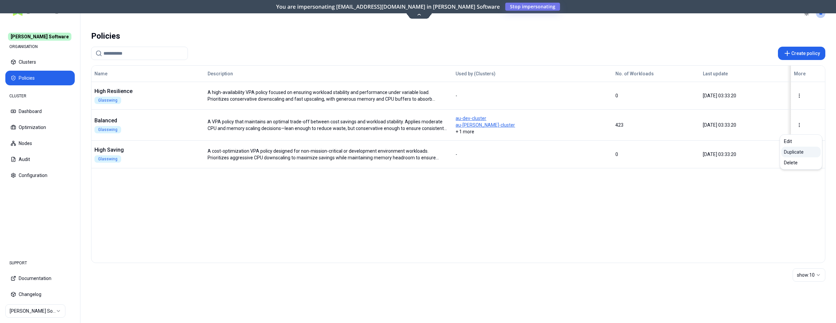
click at [789, 154] on div "Duplicate" at bounding box center [800, 152] width 39 height 11
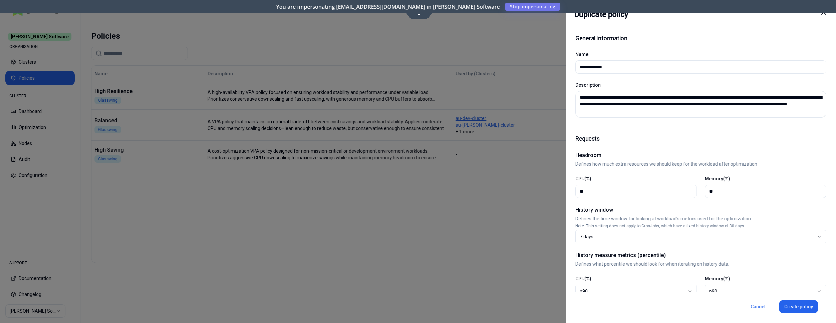
click at [623, 64] on input "**********" at bounding box center [700, 67] width 242 height 13
drag, startPoint x: 626, startPoint y: 66, endPoint x: 569, endPoint y: 62, distance: 56.5
click at [579, 62] on input "**********" at bounding box center [700, 67] width 242 height 13
paste input "*****"
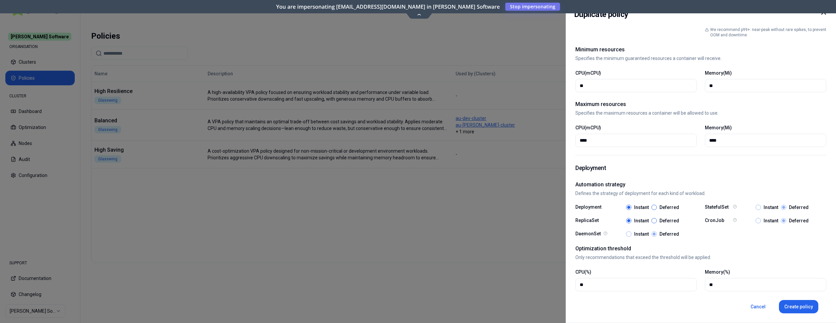
scroll to position [281, 0]
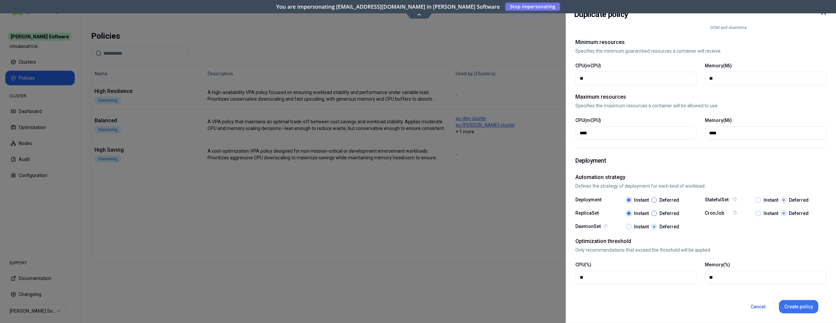
click at [793, 309] on button "Create policy" at bounding box center [798, 306] width 39 height 13
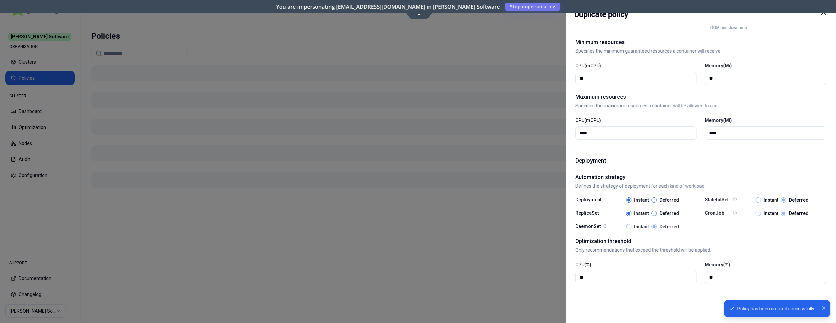
type input "********"
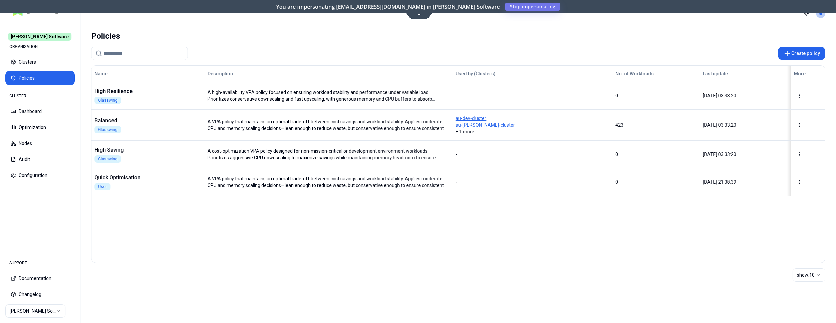
click at [48, 311] on html "Rex Software ORGANISATION Clusters Policies CLUSTER Dashboard Optimization Node…" at bounding box center [418, 161] width 836 height 323
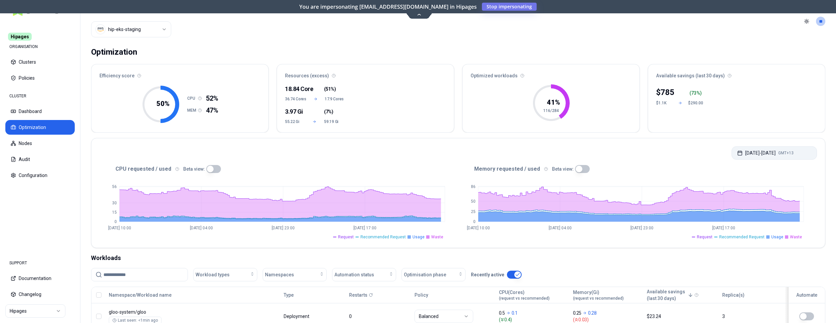
click at [768, 150] on button "[DATE] - [DATE] GMT+13" at bounding box center [773, 152] width 85 height 13
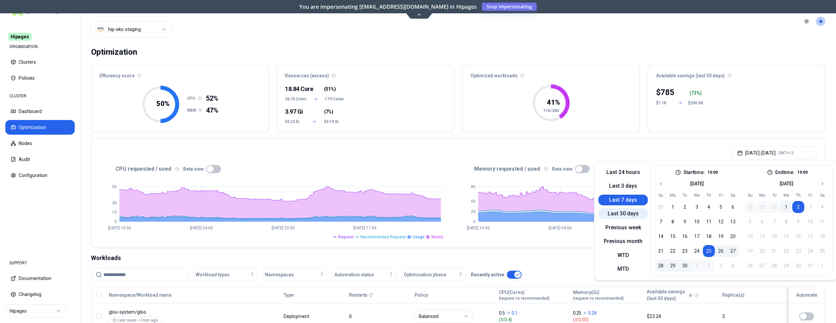
click at [632, 214] on button "Last 30 days" at bounding box center [622, 213] width 49 height 11
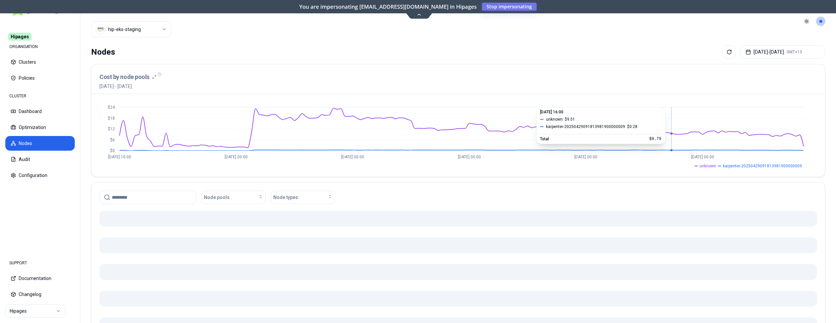
click at [671, 113] on icon "$0 $6 $12 $18 $24 [DATE] 10:00 [DATE] 00:00 [DATE] 00:00 [DATE] 00:00 [DATE] 00…" at bounding box center [457, 135] width 717 height 67
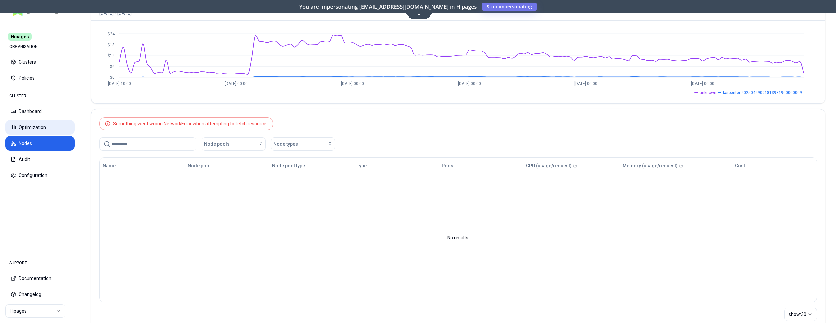
click at [25, 125] on button "Optimization" at bounding box center [39, 127] width 69 height 15
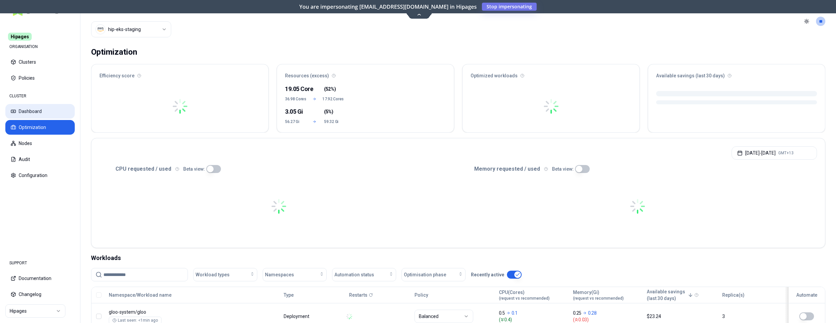
click at [29, 109] on button "Dashboard" at bounding box center [39, 111] width 69 height 15
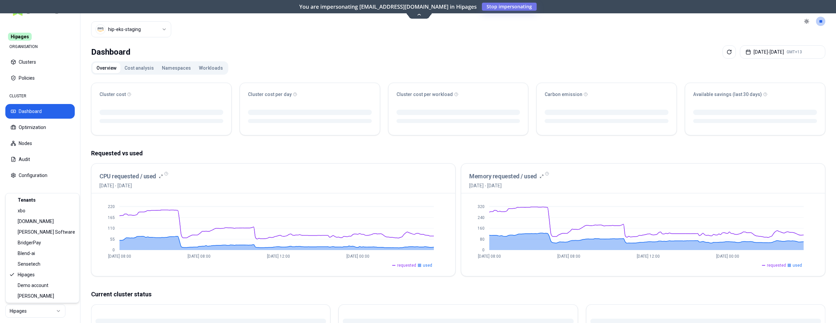
click at [56, 313] on html "Hipages ORGANISATION Clusters Policies CLUSTER Dashboard Optimization Nodes Aud…" at bounding box center [418, 161] width 836 height 323
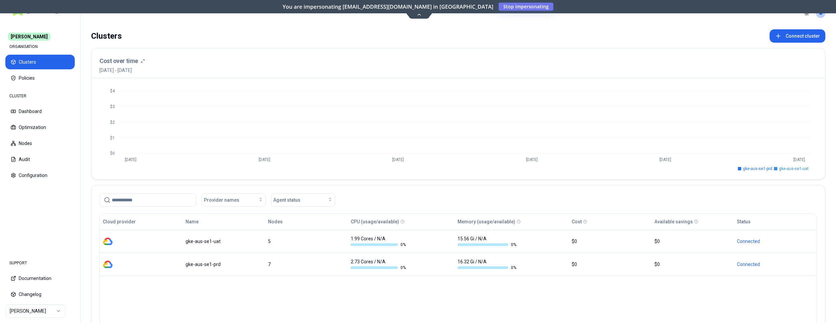
click at [52, 314] on html "[PERSON_NAME] ORGANISATION Clusters Policies CLUSTER Dashboard Optimization Nod…" at bounding box center [418, 161] width 836 height 323
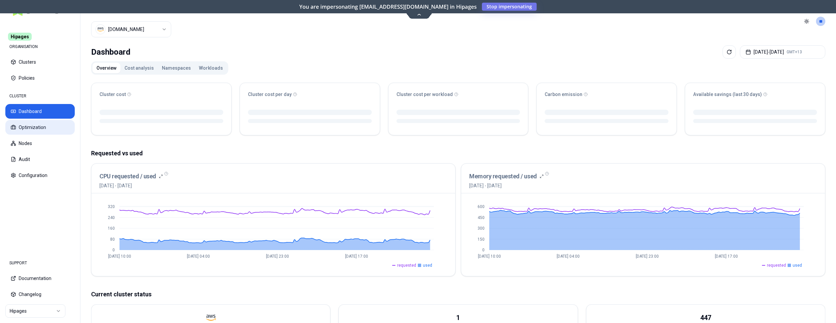
click at [53, 128] on button "Optimization" at bounding box center [39, 127] width 69 height 15
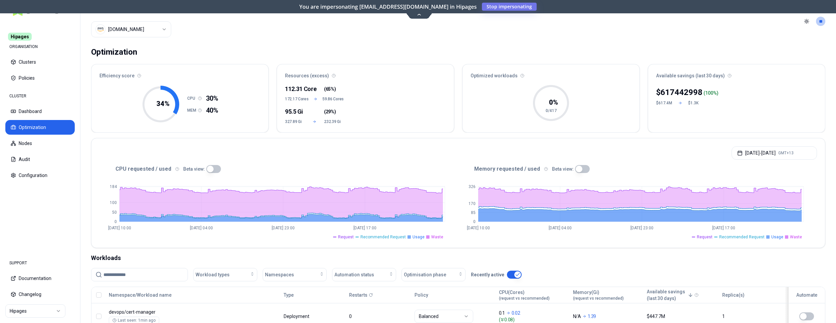
click at [737, 102] on div "$ 617442998 ( 100 %) $617.4M $1.3K" at bounding box center [736, 107] width 177 height 49
click at [519, 235] on ul "Request Recommended Request Usage Waste" at bounding box center [630, 236] width 345 height 8
click at [156, 28] on html "Hipages ORGANISATION Clusters Policies CLUSTER Dashboard Optimization Nodes Aud…" at bounding box center [418, 161] width 836 height 323
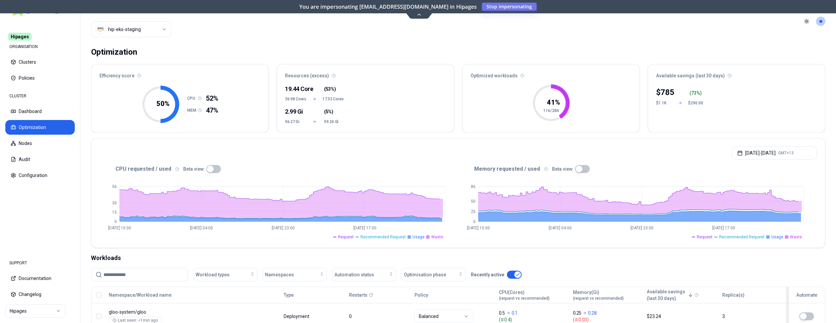
click at [165, 278] on input at bounding box center [143, 275] width 80 height 13
paste input "**********"
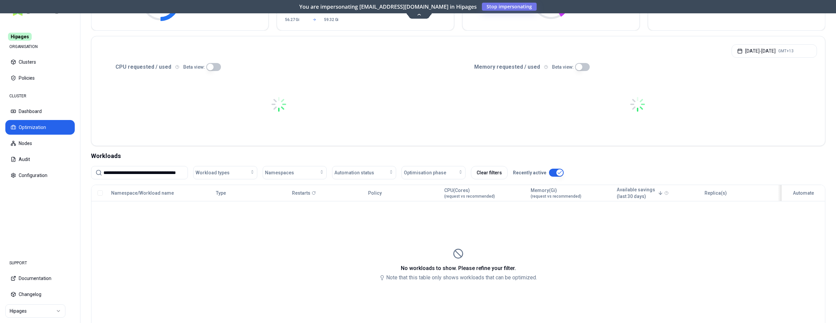
drag, startPoint x: 116, startPoint y: 172, endPoint x: 79, endPoint y: 172, distance: 36.7
click at [103, 172] on input "**********" at bounding box center [143, 172] width 80 height 13
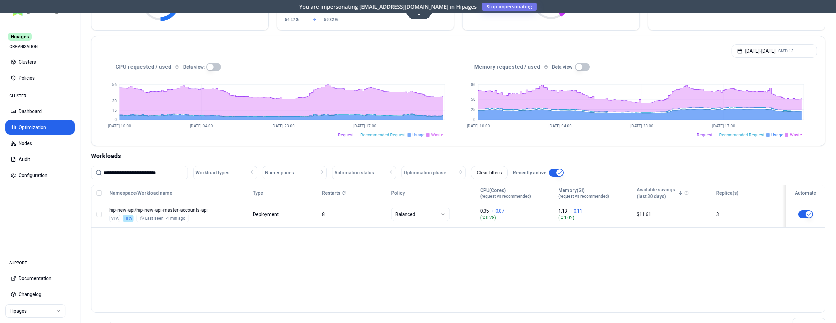
type input "**********"
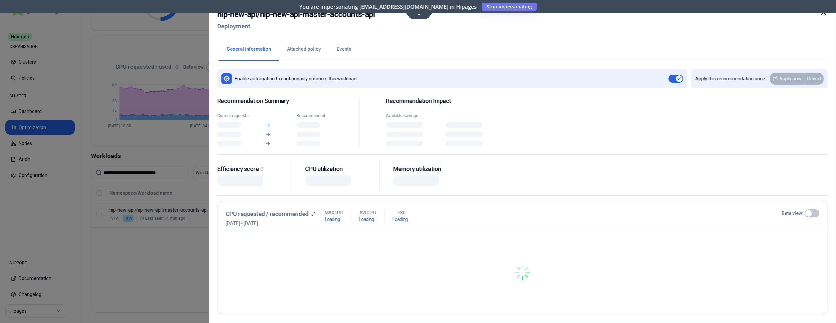
scroll to position [102, 0]
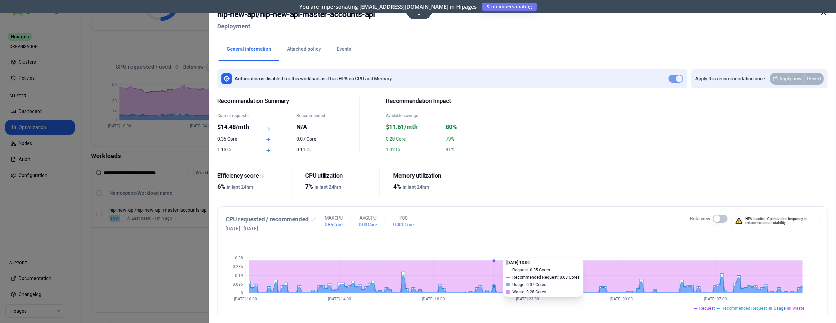
click at [338, 52] on button "Events" at bounding box center [344, 49] width 30 height 23
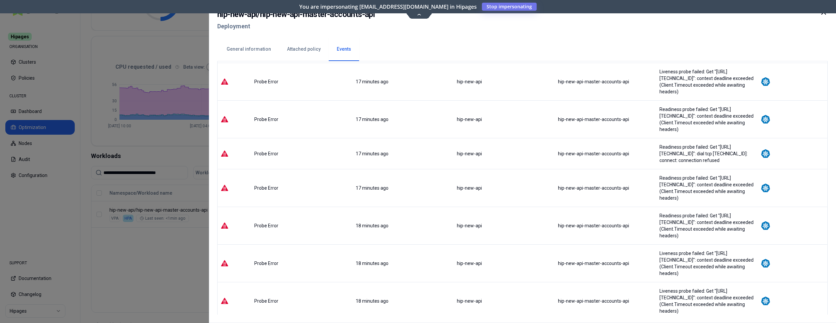
scroll to position [272, 0]
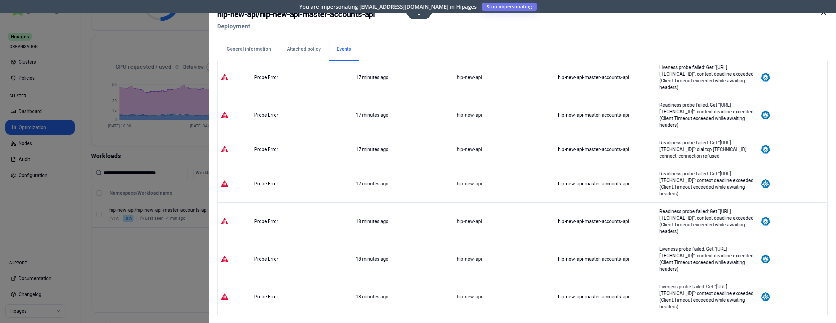
click at [168, 256] on div at bounding box center [418, 161] width 836 height 323
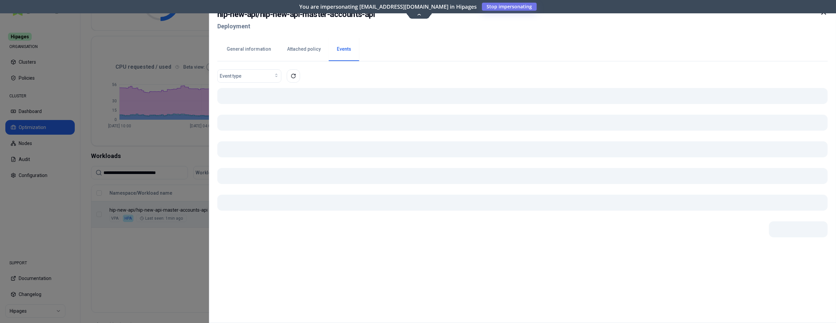
scroll to position [102, 0]
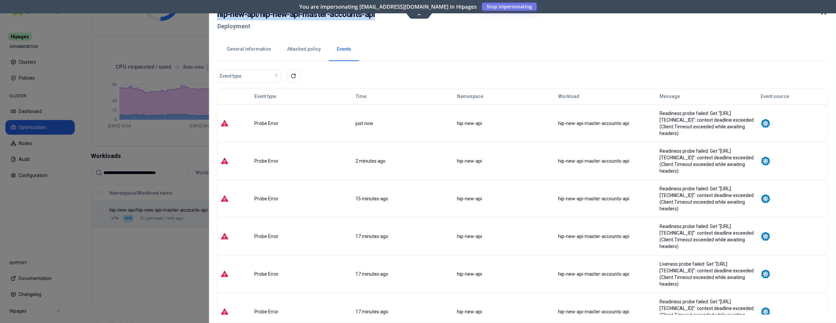
drag, startPoint x: 385, startPoint y: 15, endPoint x: 217, endPoint y: 15, distance: 167.8
click at [217, 15] on div "hip-new-api / hip-new-api-master-accounts-api Deployment General information At…" at bounding box center [522, 161] width 627 height 323
copy h2 "hip-new-api / hip-new-api-master-accounts-api"
click at [164, 254] on div at bounding box center [418, 161] width 836 height 323
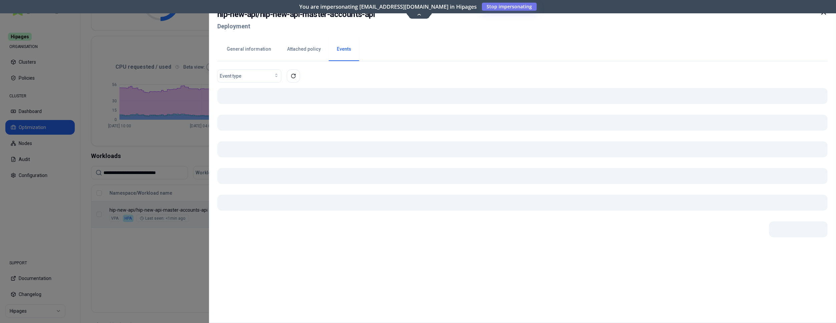
click at [514, 223] on div "Namespace/Workload name Type Restarts Policy CPU(Cores) (request vs recommended…" at bounding box center [457, 206] width 733 height 43
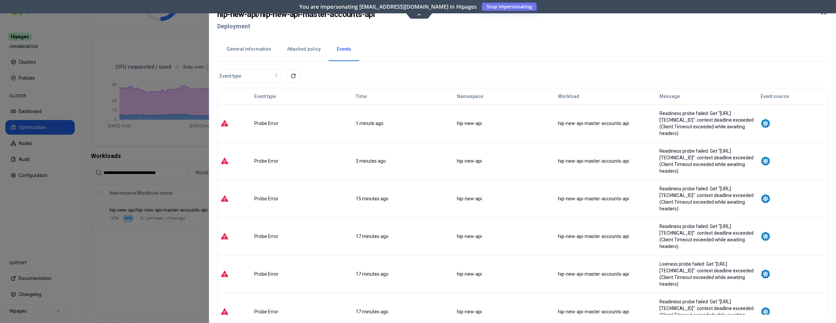
click at [251, 51] on button "General information" at bounding box center [248, 49] width 60 height 23
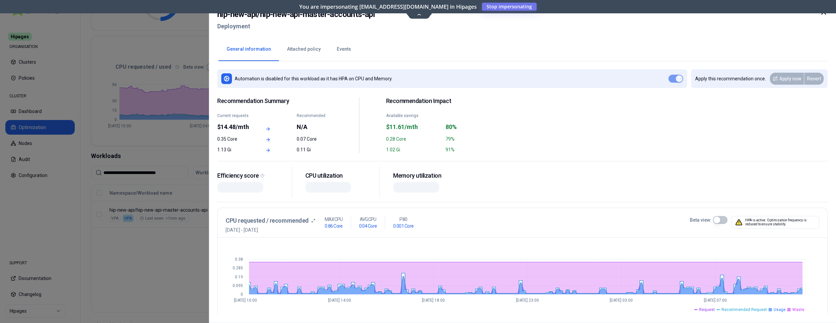
click at [720, 219] on button "Beta view:" at bounding box center [719, 220] width 15 height 8
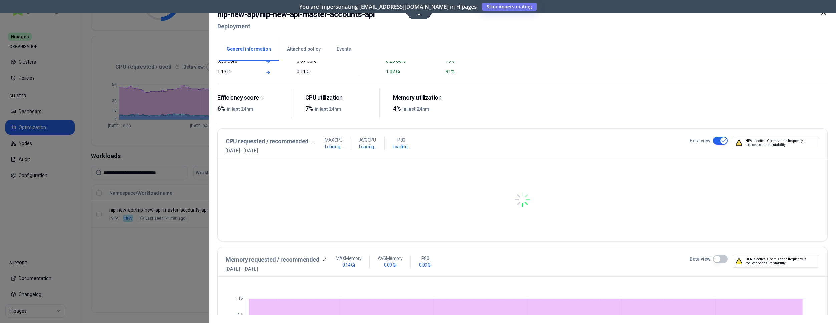
scroll to position [102, 0]
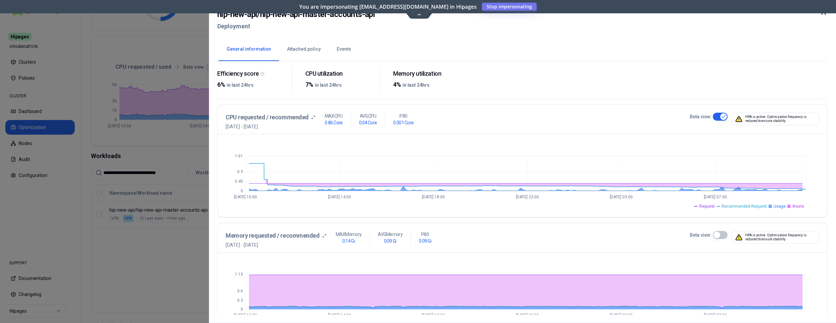
click at [719, 235] on button "Beta view:" at bounding box center [719, 235] width 15 height 8
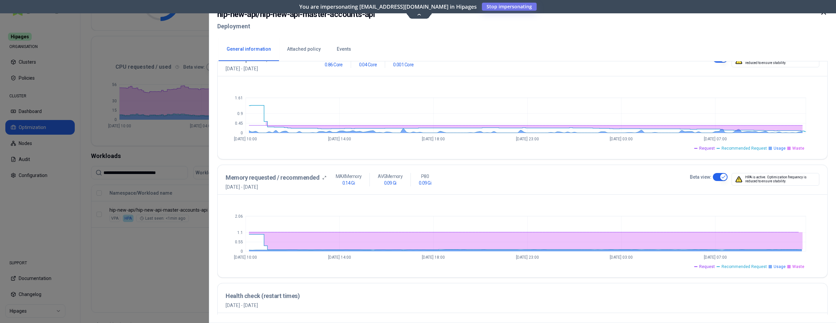
scroll to position [170, 0]
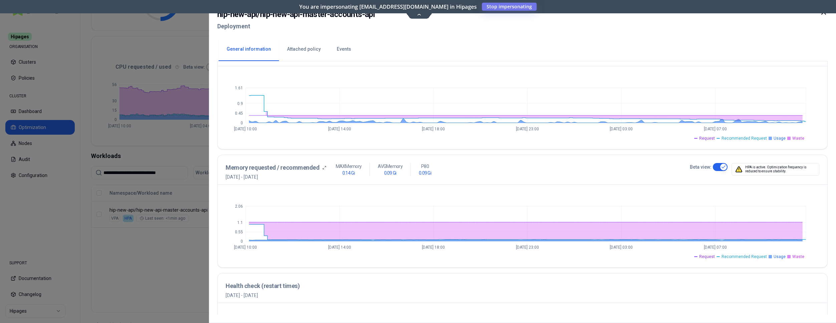
click at [149, 262] on div at bounding box center [418, 161] width 836 height 323
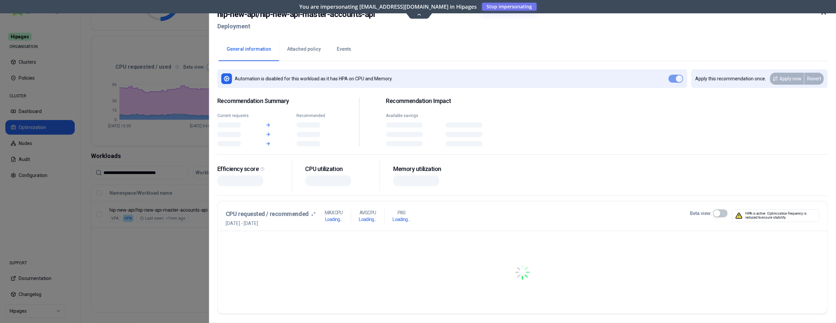
scroll to position [102, 0]
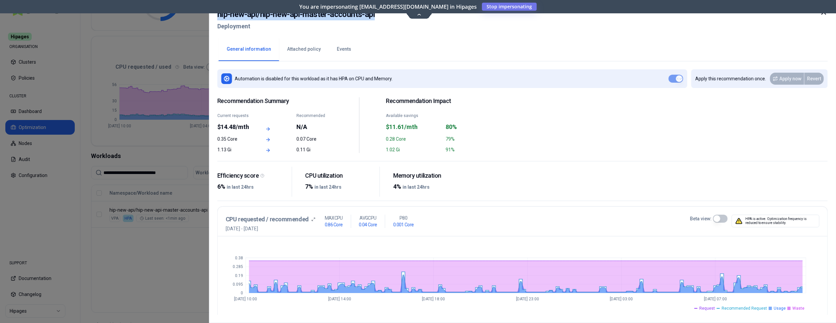
drag, startPoint x: 375, startPoint y: 15, endPoint x: 218, endPoint y: 14, distance: 157.1
click at [218, 14] on h2 "hip-new-api / hip-new-api-master-accounts-api" at bounding box center [295, 14] width 157 height 12
copy h2 "hip-new-api / hip-new-api-master-accounts-api"
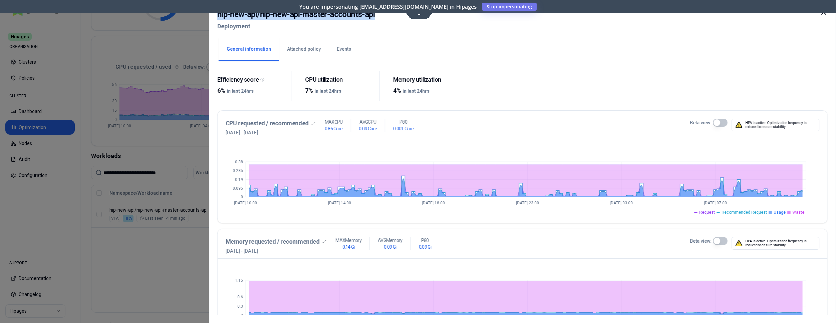
scroll to position [102, 0]
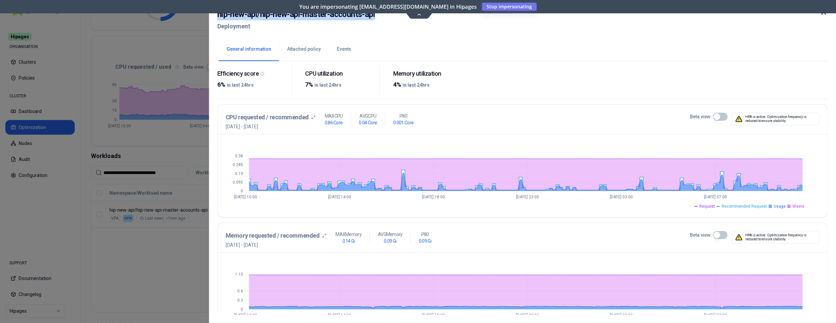
click at [719, 116] on button "Beta view:" at bounding box center [719, 117] width 15 height 8
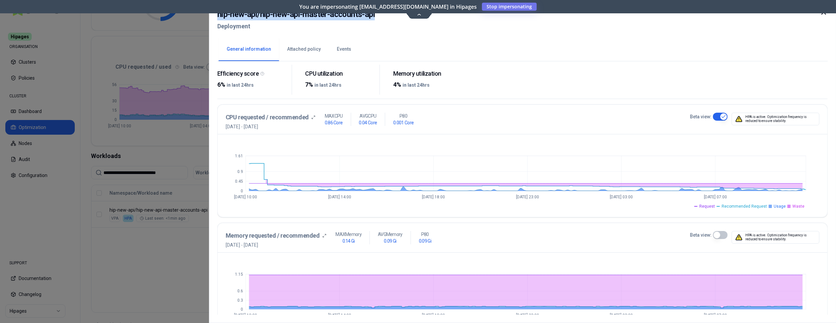
click at [719, 116] on button "Beta view:" at bounding box center [719, 117] width 15 height 8
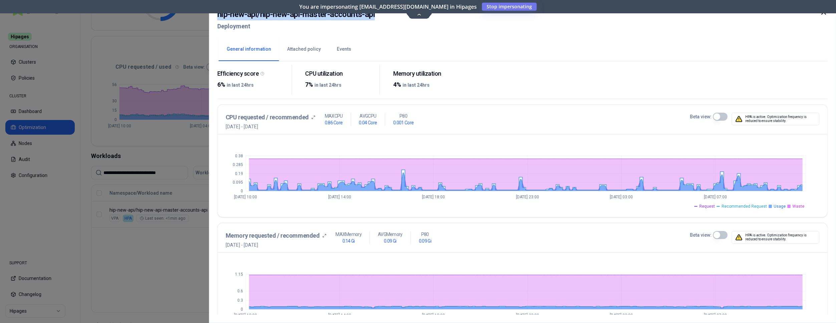
click at [719, 116] on button "Beta view:" at bounding box center [719, 117] width 15 height 8
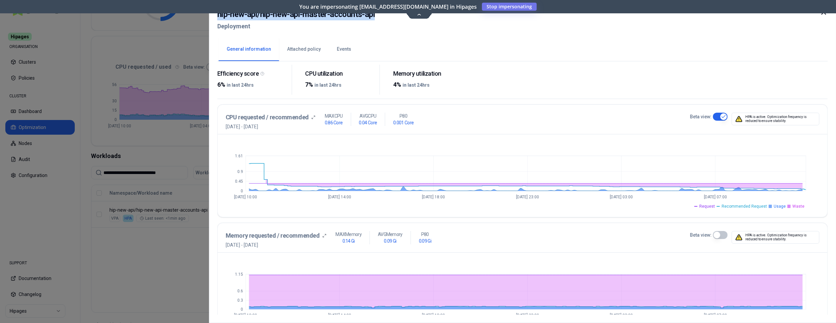
click at [719, 116] on button "Beta view:" at bounding box center [719, 117] width 15 height 8
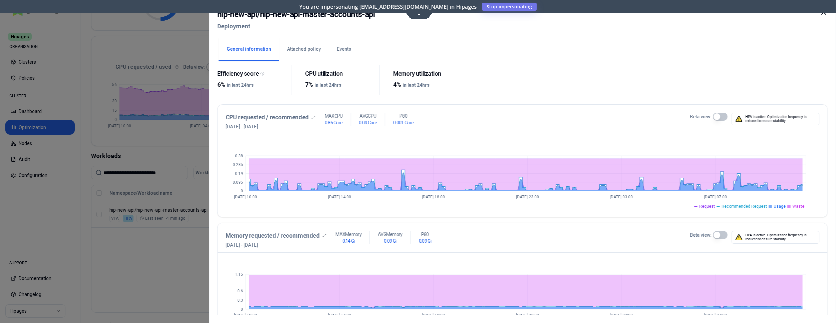
click at [729, 33] on div "hip-new-api / hip-new-api-master-accounts-api Deployment" at bounding box center [522, 22] width 610 height 28
click at [717, 116] on button "Beta view:" at bounding box center [719, 117] width 15 height 8
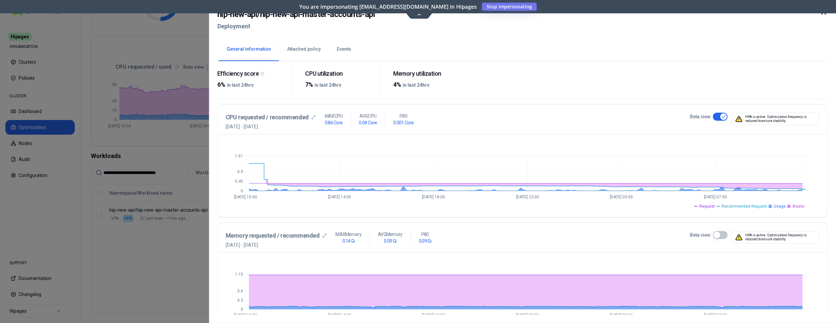
click at [721, 117] on button "Beta view:" at bounding box center [719, 117] width 15 height 8
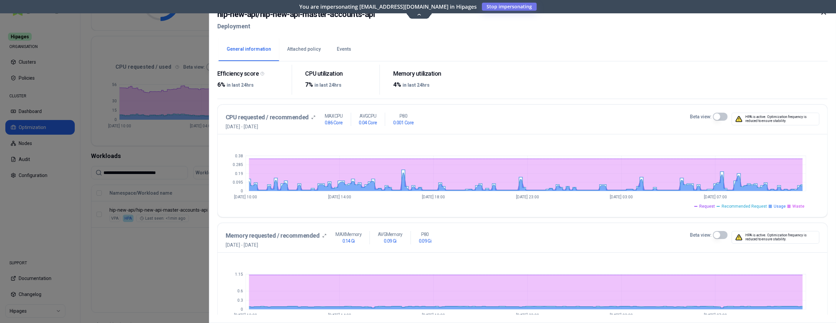
click at [720, 114] on button "Beta view:" at bounding box center [719, 117] width 15 height 8
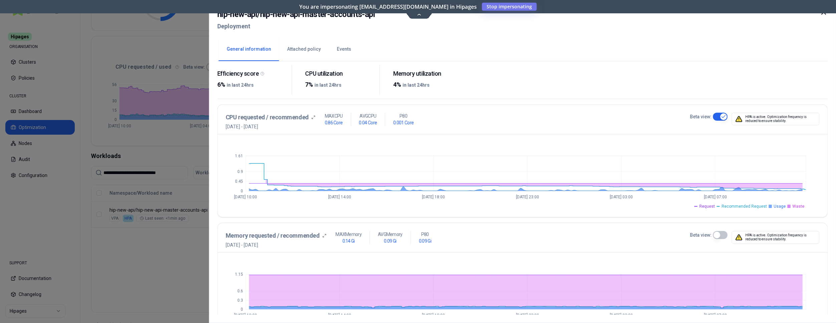
click at [725, 114] on button "Beta view:" at bounding box center [719, 117] width 15 height 8
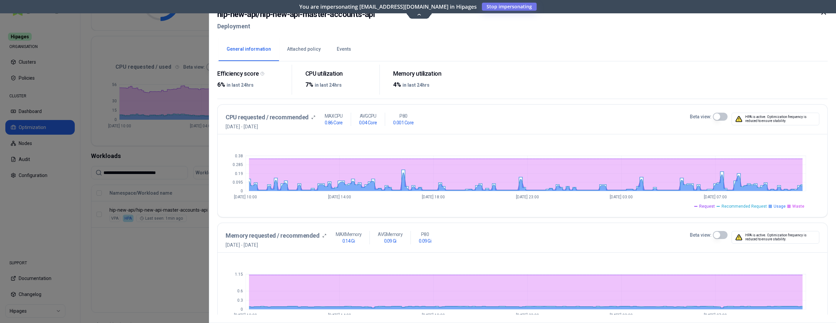
click at [151, 250] on div at bounding box center [418, 161] width 836 height 323
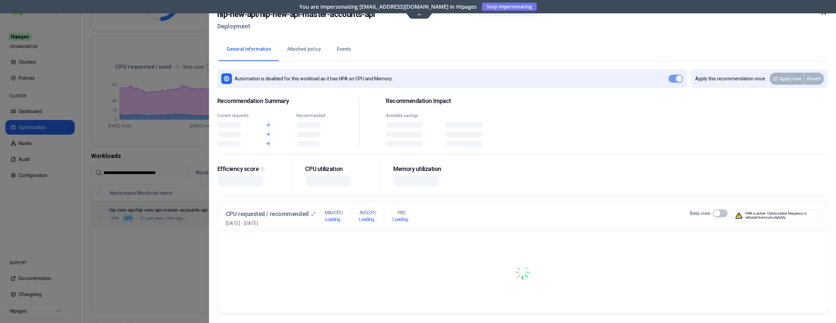
scroll to position [102, 0]
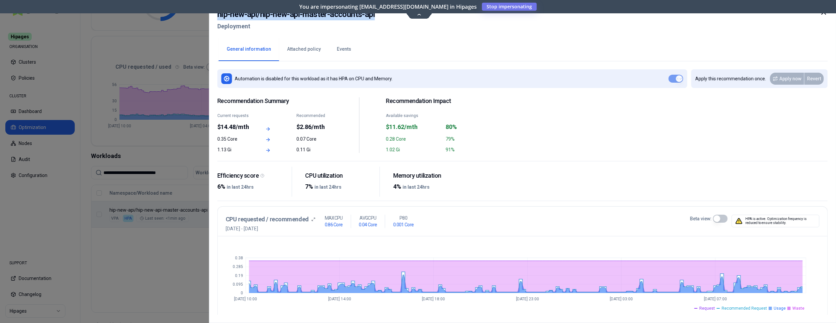
drag, startPoint x: 382, startPoint y: 16, endPoint x: 219, endPoint y: 16, distance: 162.8
click at [219, 16] on div "hip-new-api / hip-new-api-master-accounts-api Deployment" at bounding box center [522, 22] width 610 height 28
click at [824, 13] on icon at bounding box center [823, 12] width 4 height 4
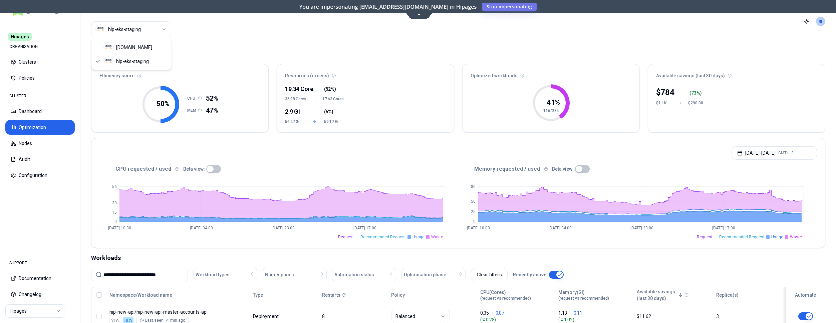
click at [143, 27] on html "**********" at bounding box center [418, 161] width 836 height 323
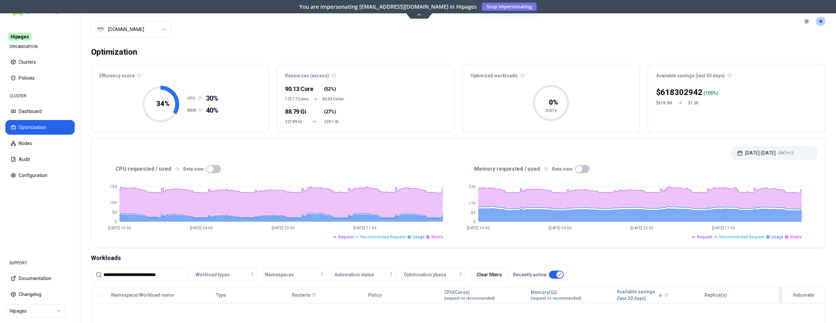
click at [769, 148] on button "Sep 25, 2025 - Oct 02, 2025 GMT+13" at bounding box center [773, 152] width 85 height 13
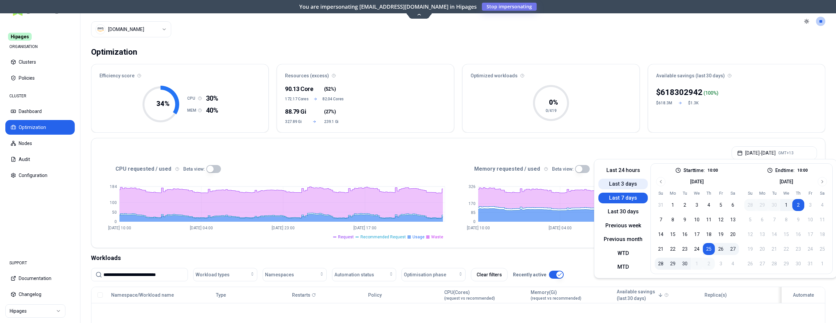
click at [619, 187] on button "Last 3 days" at bounding box center [622, 184] width 49 height 11
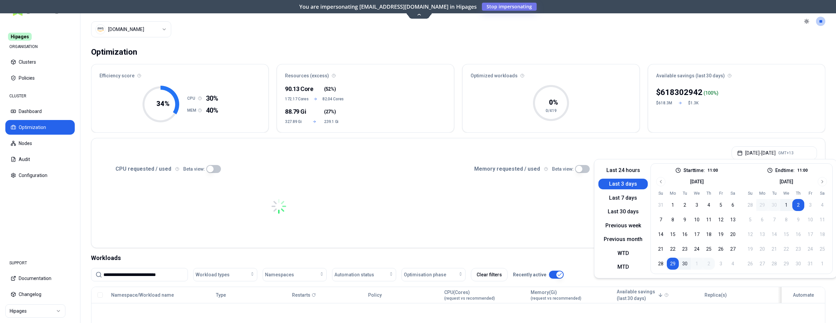
click at [760, 123] on div "$ 618302942 ( 100 %) $618.3M $1.3K" at bounding box center [736, 107] width 177 height 49
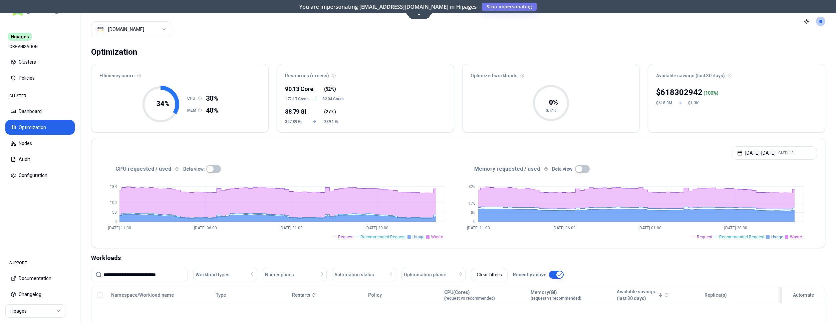
click at [720, 91] on div "$ 618302942 ( 100 %) $618.3M $1.3K" at bounding box center [736, 107] width 177 height 49
click at [750, 150] on button "[DATE] - [DATE] GMT+13" at bounding box center [773, 152] width 85 height 13
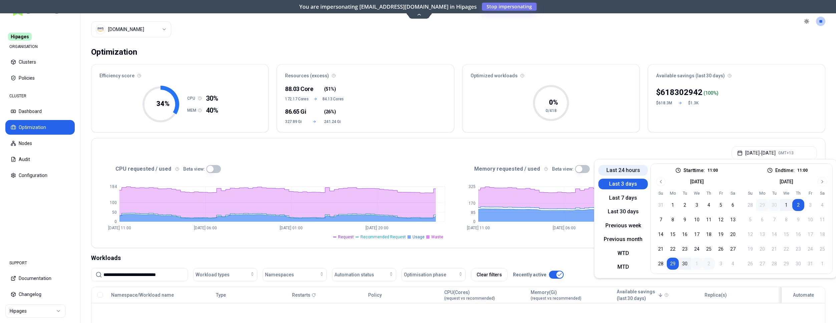
click at [628, 170] on button "Last 24 hours" at bounding box center [622, 170] width 49 height 11
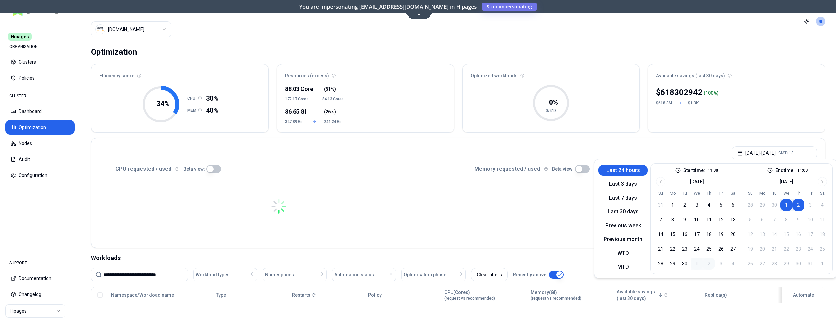
click at [734, 100] on div "$ 618302942 ( 100 %) $618.3M $1.3K" at bounding box center [736, 107] width 177 height 49
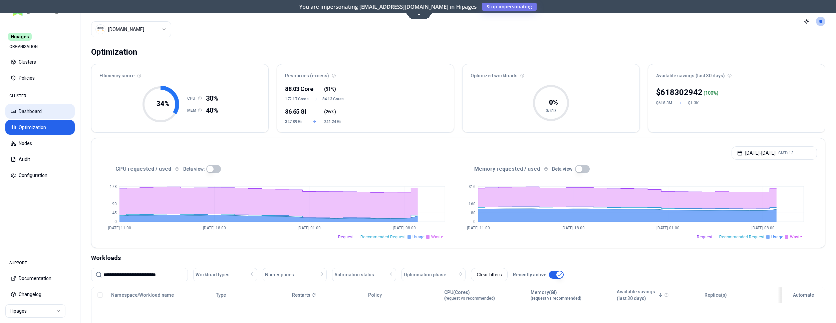
click at [19, 113] on button "Dashboard" at bounding box center [39, 111] width 69 height 15
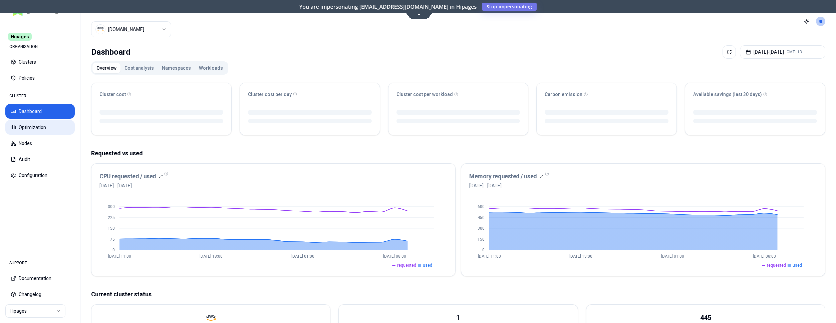
click at [44, 128] on button "Optimization" at bounding box center [39, 127] width 69 height 15
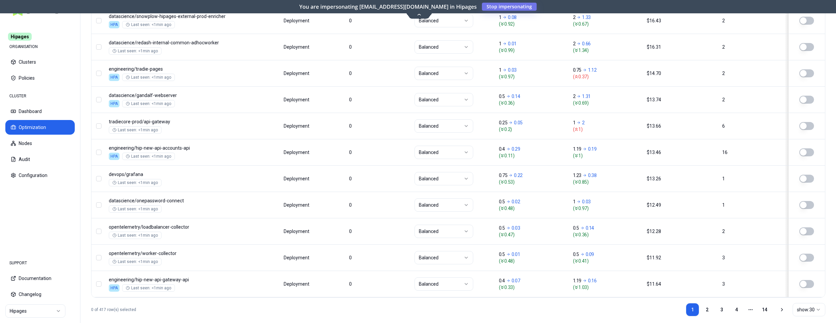
scroll to position [804, 0]
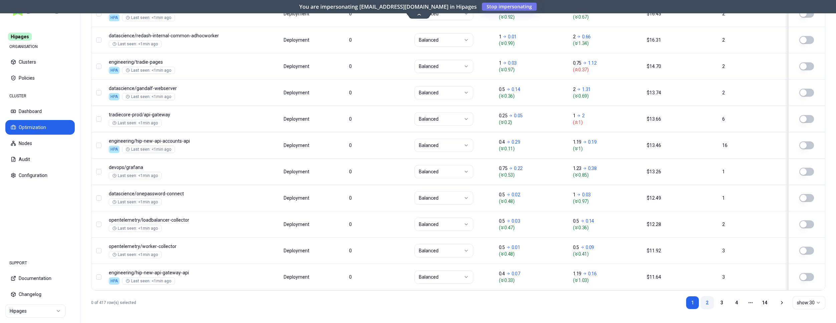
click at [708, 300] on link "2" at bounding box center [706, 302] width 13 height 13
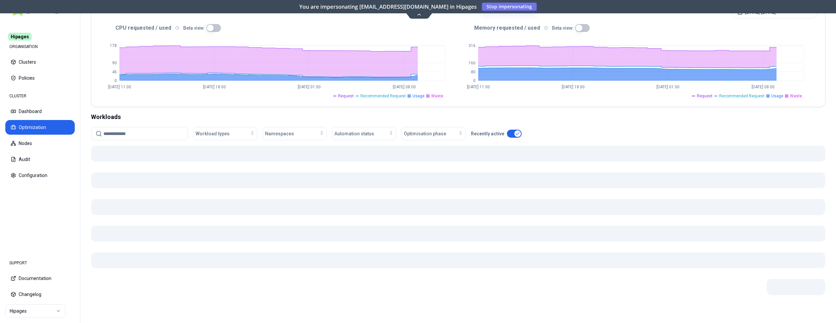
scroll to position [139, 0]
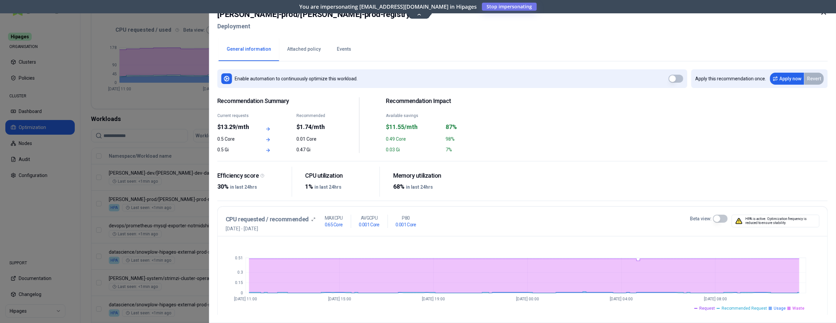
click at [820, 14] on icon at bounding box center [823, 12] width 8 height 8
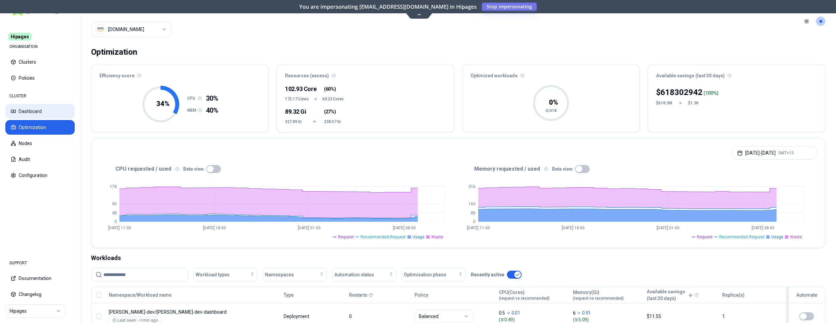
click at [35, 114] on button "Dashboard" at bounding box center [39, 111] width 69 height 15
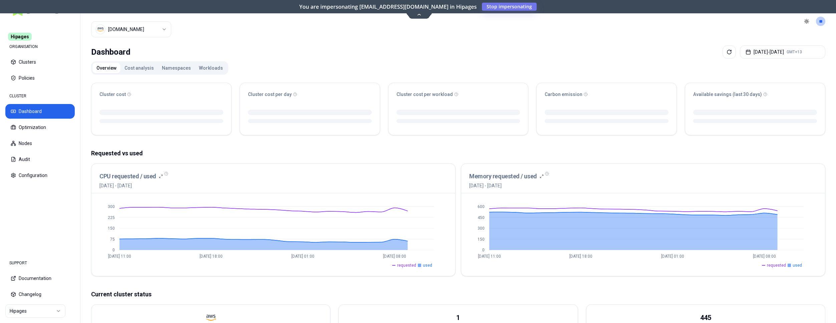
click at [132, 66] on button "Cost analysis" at bounding box center [138, 68] width 37 height 11
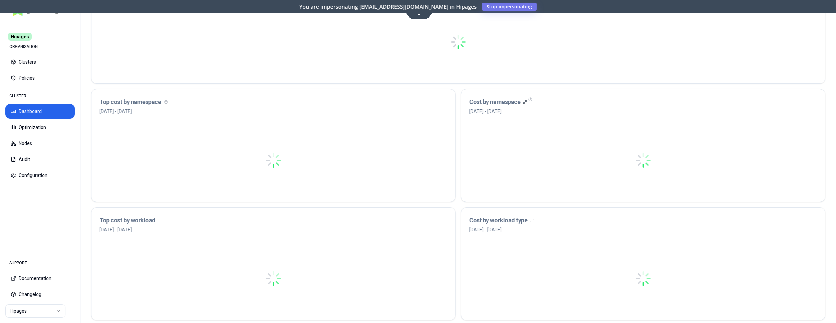
scroll to position [175, 0]
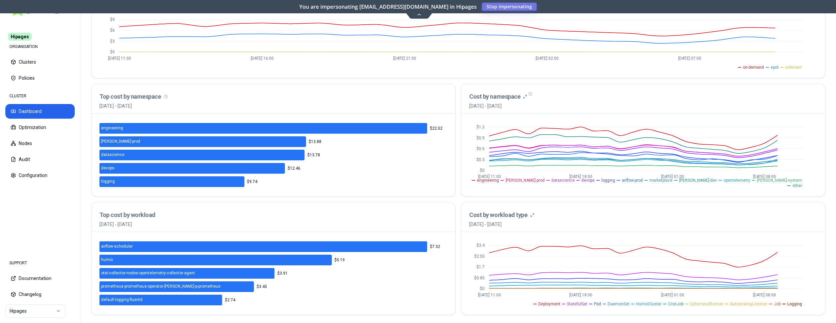
click at [176, 67] on ul "on-demand spot unknown" at bounding box center [451, 66] width 704 height 8
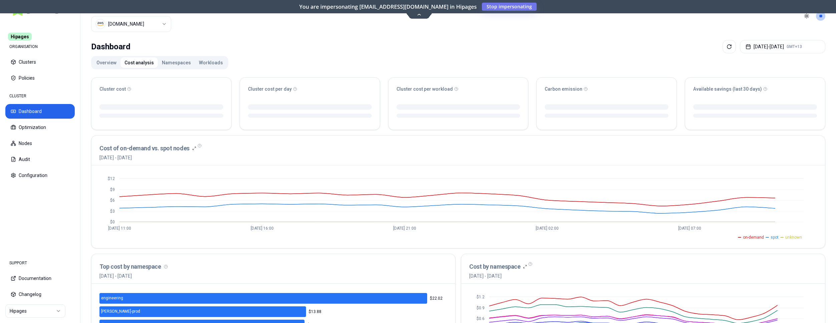
scroll to position [0, 0]
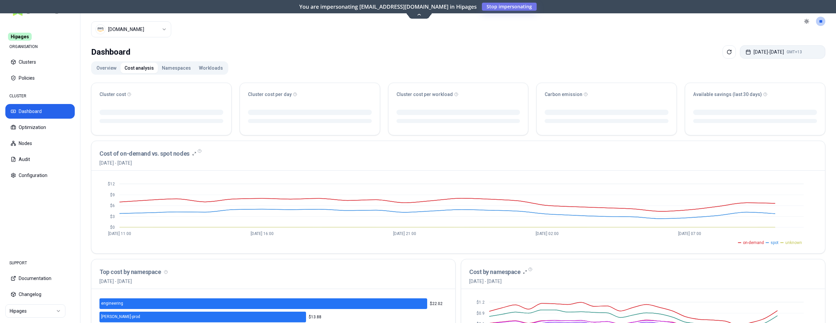
click at [762, 50] on button "[DATE] - [DATE] GMT+13" at bounding box center [782, 51] width 85 height 13
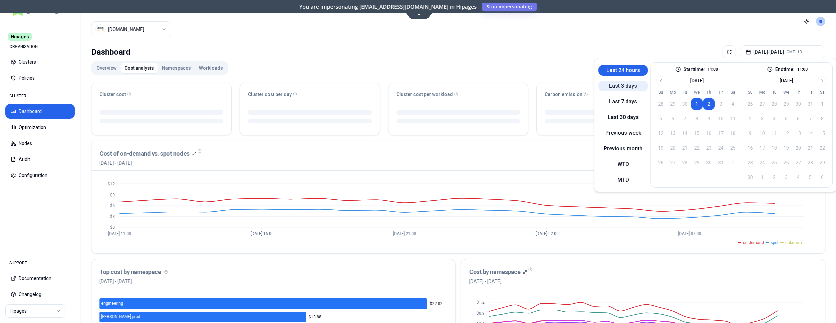
click at [619, 83] on button "Last 3 days" at bounding box center [622, 86] width 49 height 11
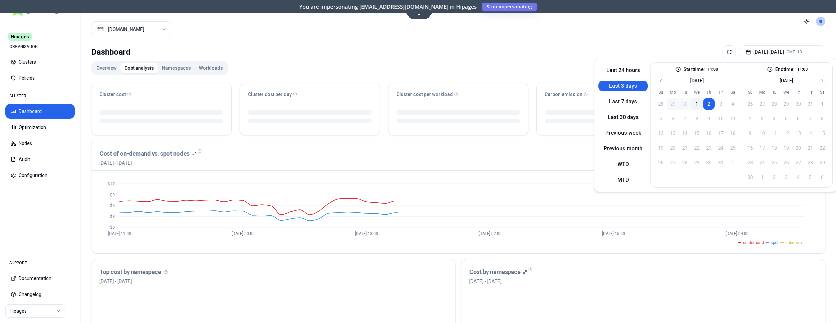
click at [477, 55] on div "Dashboard [DATE] - [DATE] GMT+13" at bounding box center [458, 51] width 734 height 13
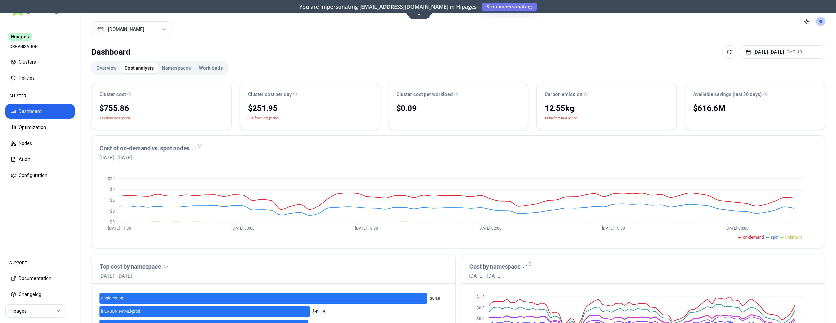
click at [479, 63] on div "Overview Cost analysis Namespaces Workloads Cluster cost $755.86 +3% from last …" at bounding box center [458, 273] width 734 height 424
click at [293, 92] on icon at bounding box center [295, 94] width 4 height 4
drag, startPoint x: 279, startPoint y: 105, endPoint x: 248, endPoint y: 105, distance: 30.7
click at [248, 105] on div "$251.95" at bounding box center [310, 108] width 124 height 11
drag, startPoint x: 267, startPoint y: 107, endPoint x: 308, endPoint y: 64, distance: 59.0
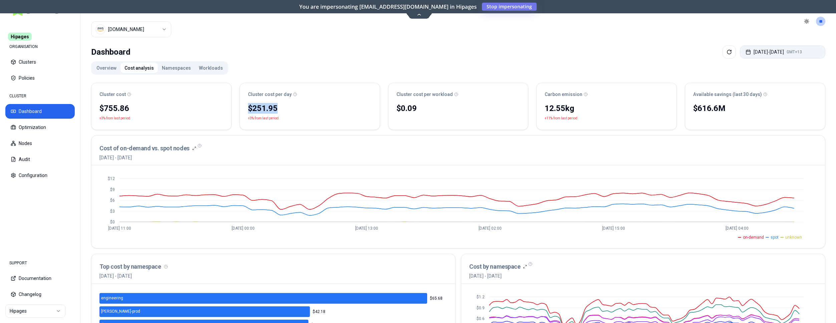
click at [786, 51] on button "[DATE] - [DATE] GMT+13" at bounding box center [782, 51] width 85 height 13
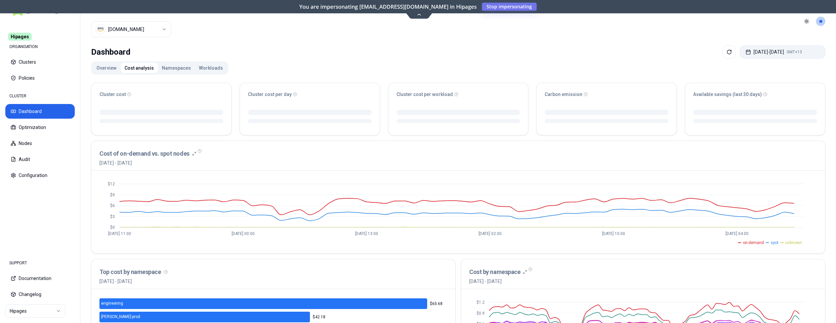
click at [767, 49] on button "[DATE] - [DATE] GMT+13" at bounding box center [782, 51] width 85 height 13
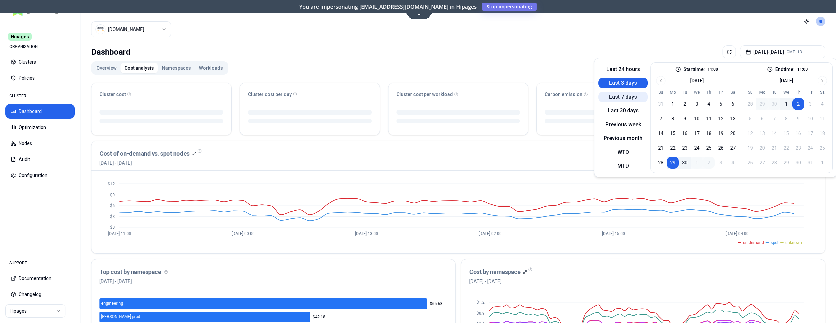
click at [626, 93] on button "Last 7 days" at bounding box center [622, 97] width 49 height 11
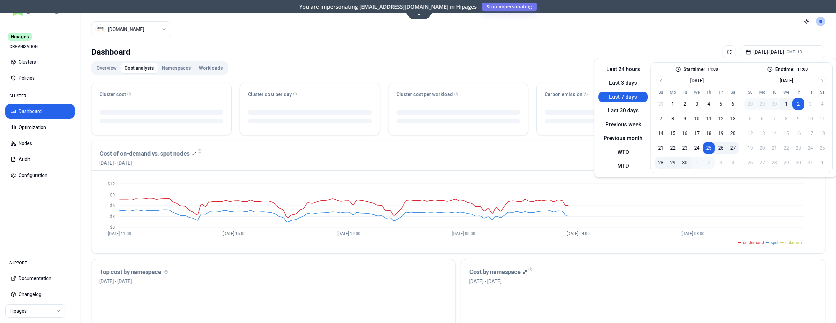
click at [572, 43] on div "Dashboard [DATE] - [DATE] GMT+13 Overview Cost analysis Namespaces Workloads Cl…" at bounding box center [457, 272] width 755 height 459
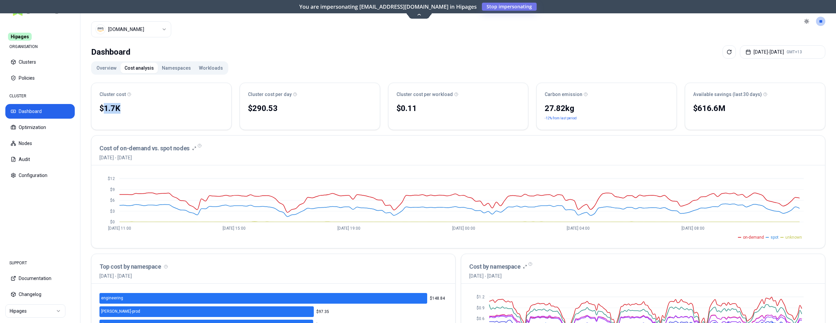
drag, startPoint x: 124, startPoint y: 106, endPoint x: 103, endPoint y: 101, distance: 20.9
click at [103, 103] on div "$1.7K" at bounding box center [161, 108] width 124 height 11
click at [276, 74] on div "Overview Cost analysis Namespaces Workloads Cluster cost $1.7K No reliable tren…" at bounding box center [458, 273] width 734 height 424
